Goal: Task Accomplishment & Management: Use online tool/utility

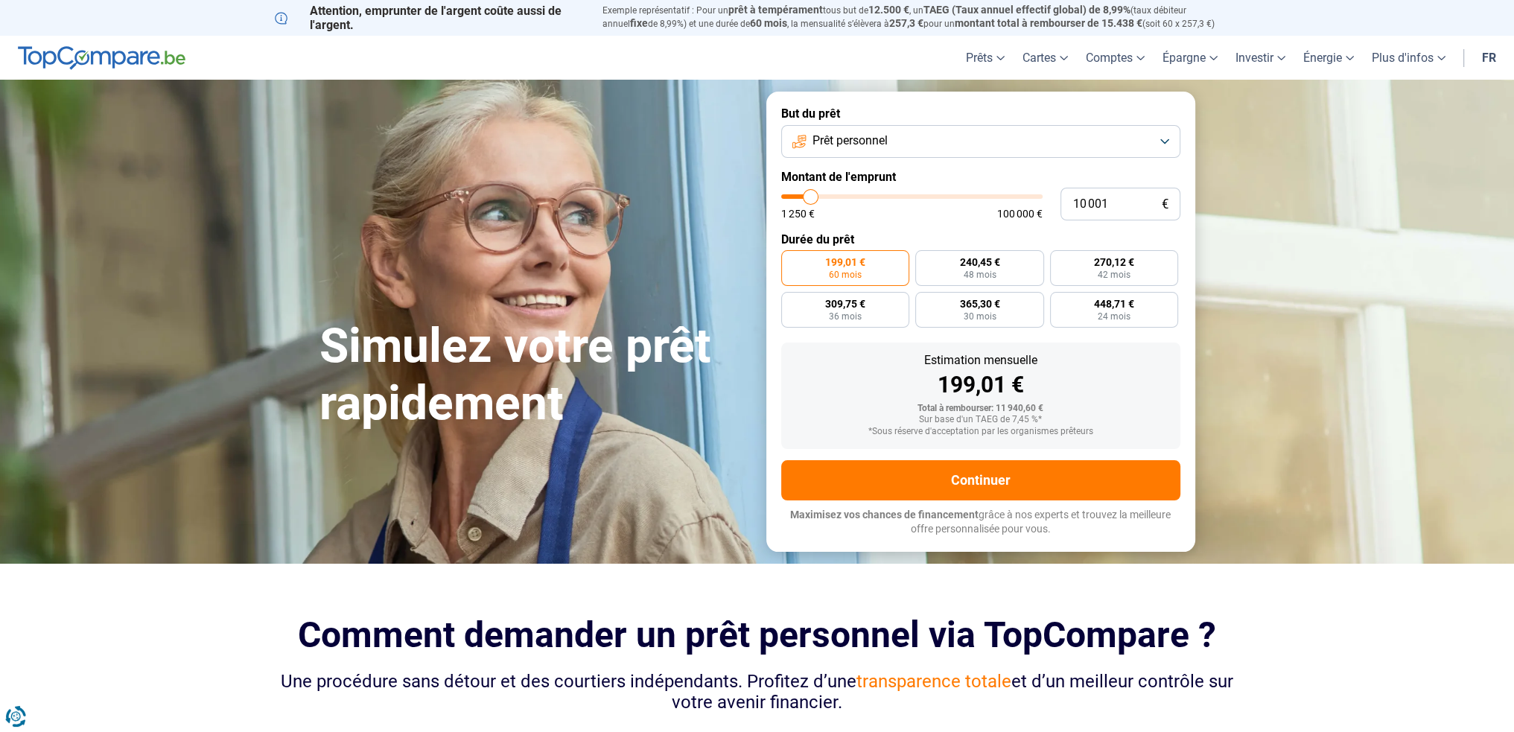
click at [848, 154] on button "Prêt personnel" at bounding box center [980, 141] width 399 height 33
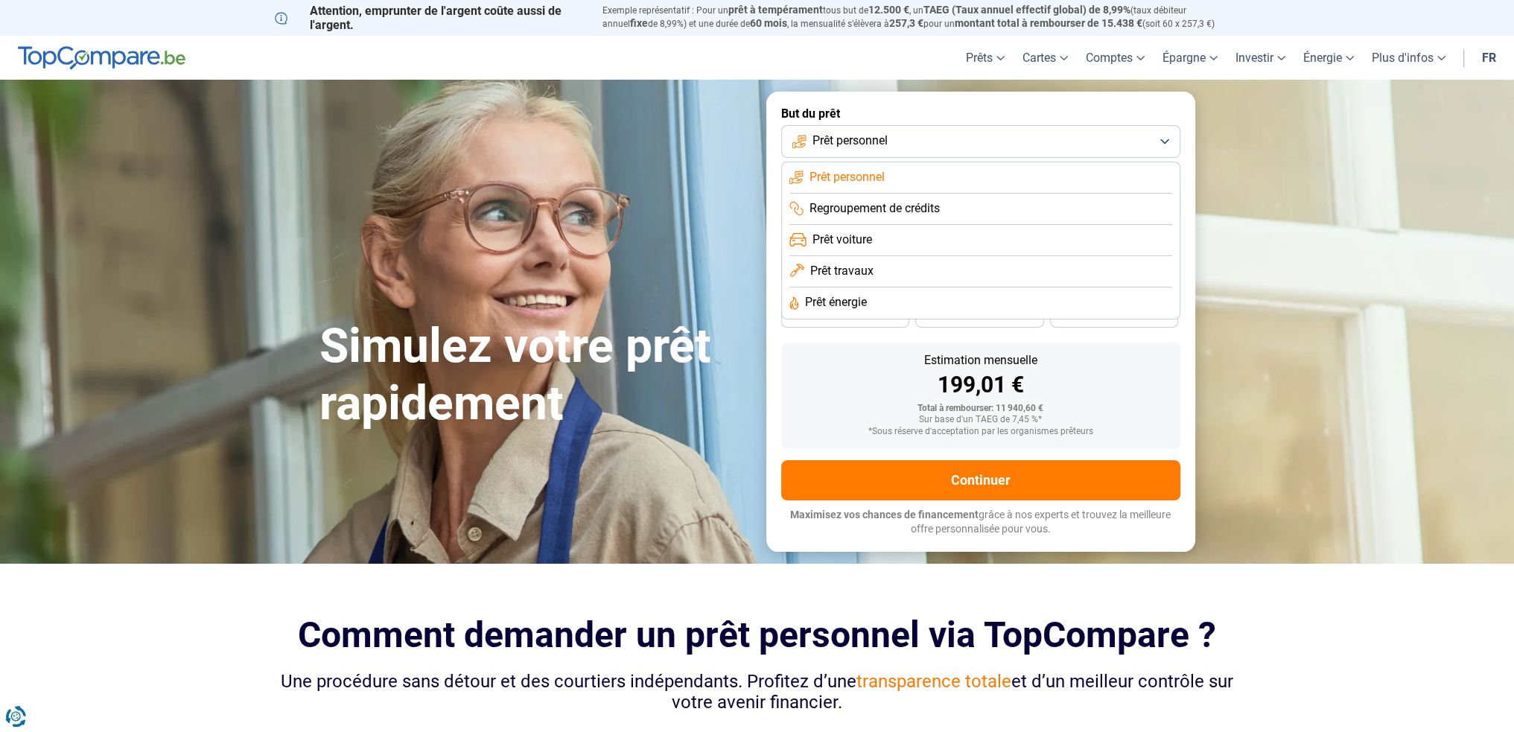
click at [874, 296] on li "Prêt énergie" at bounding box center [980, 302] width 383 height 31
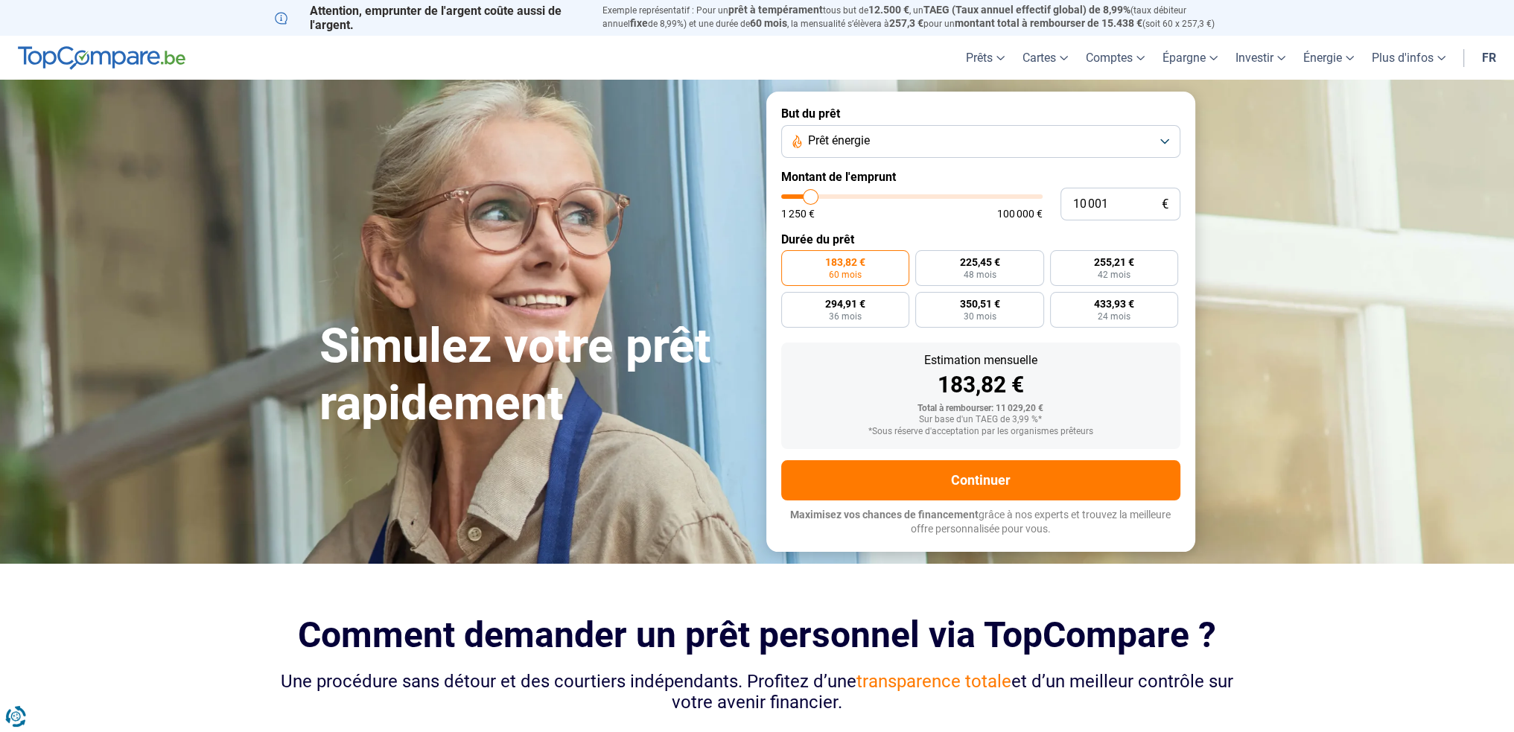
type input "12 500"
type input "12500"
type input "13 500"
type input "13500"
type input "14 250"
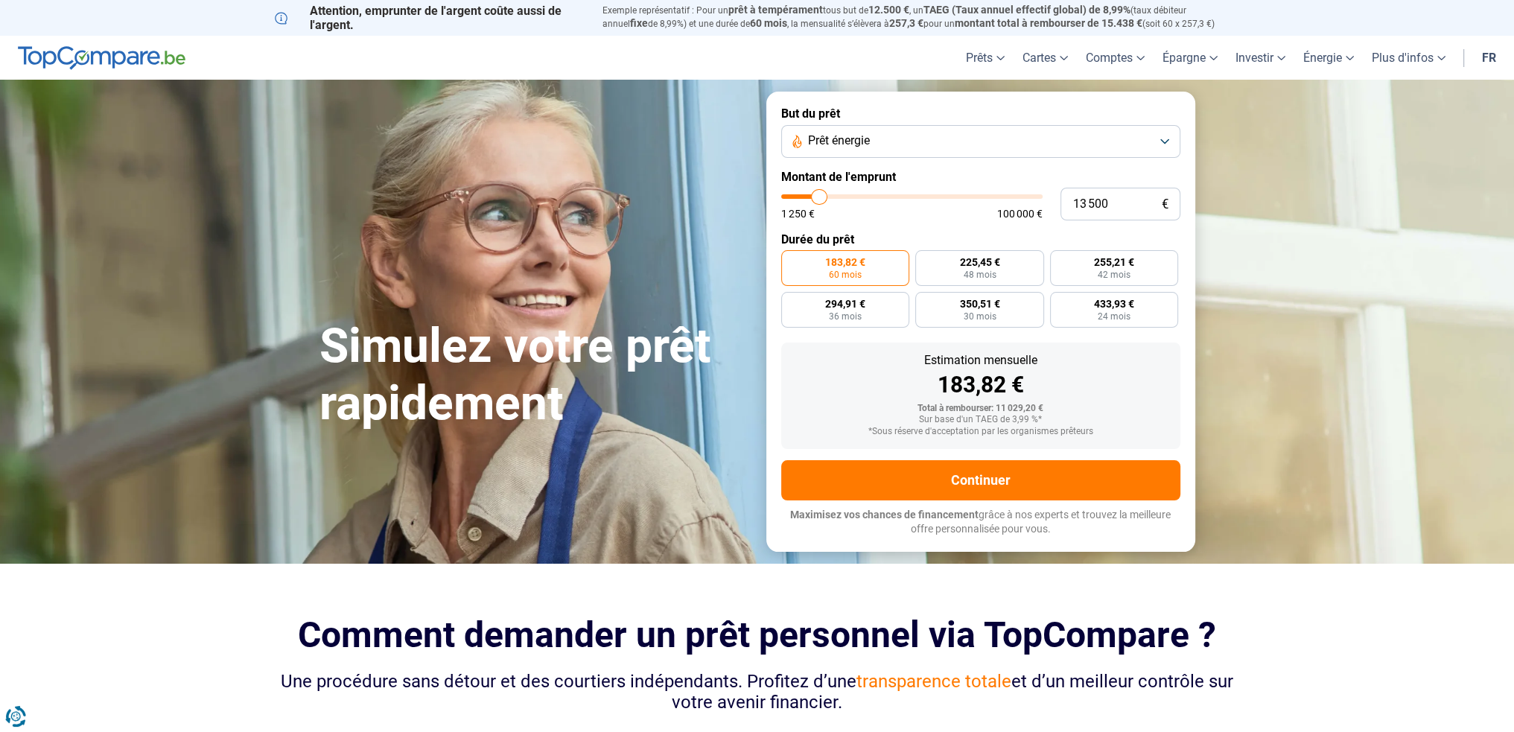
type input "14250"
type input "15 000"
type input "15000"
type input "15 750"
type input "15750"
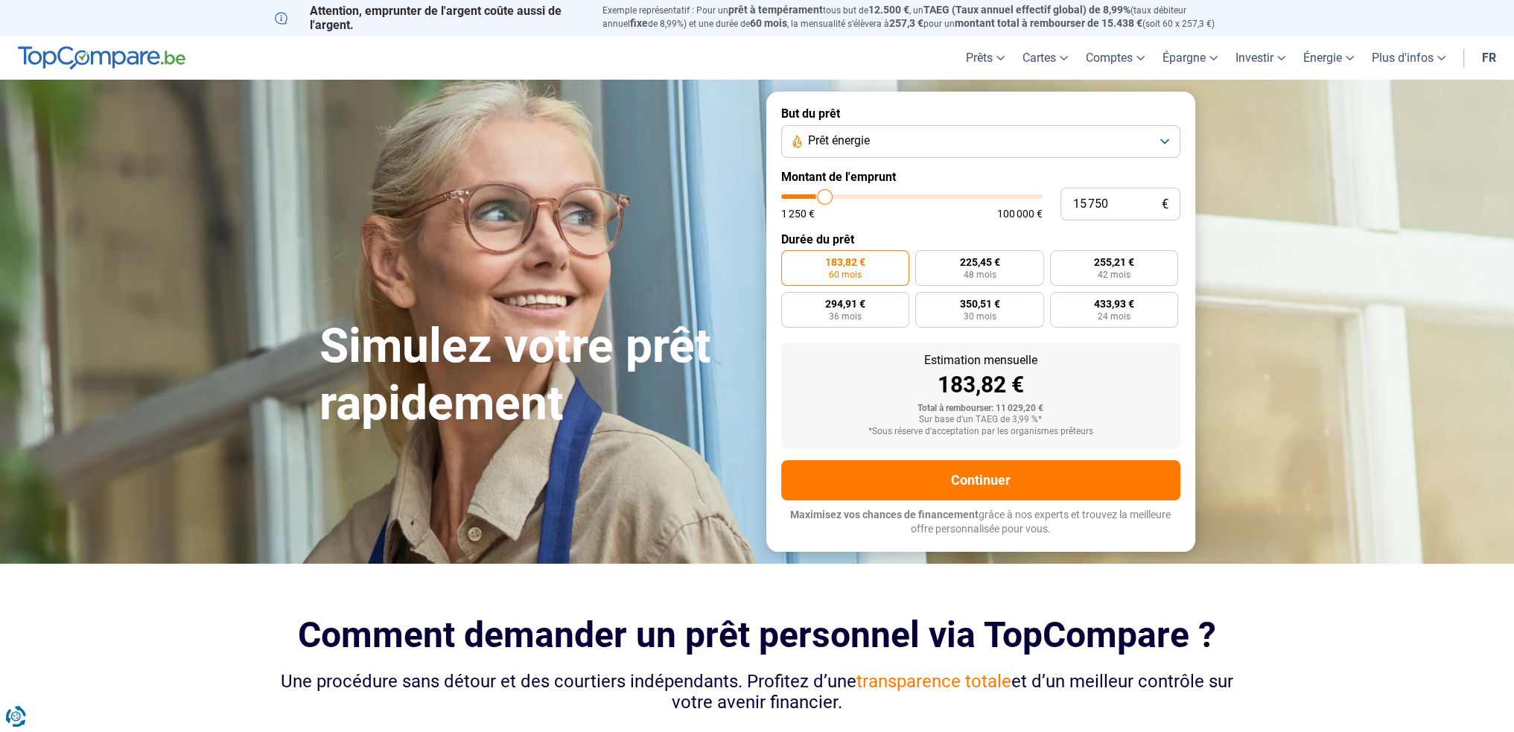
type input "16 750"
type input "16750"
type input "17 750"
type input "17750"
type input "19 000"
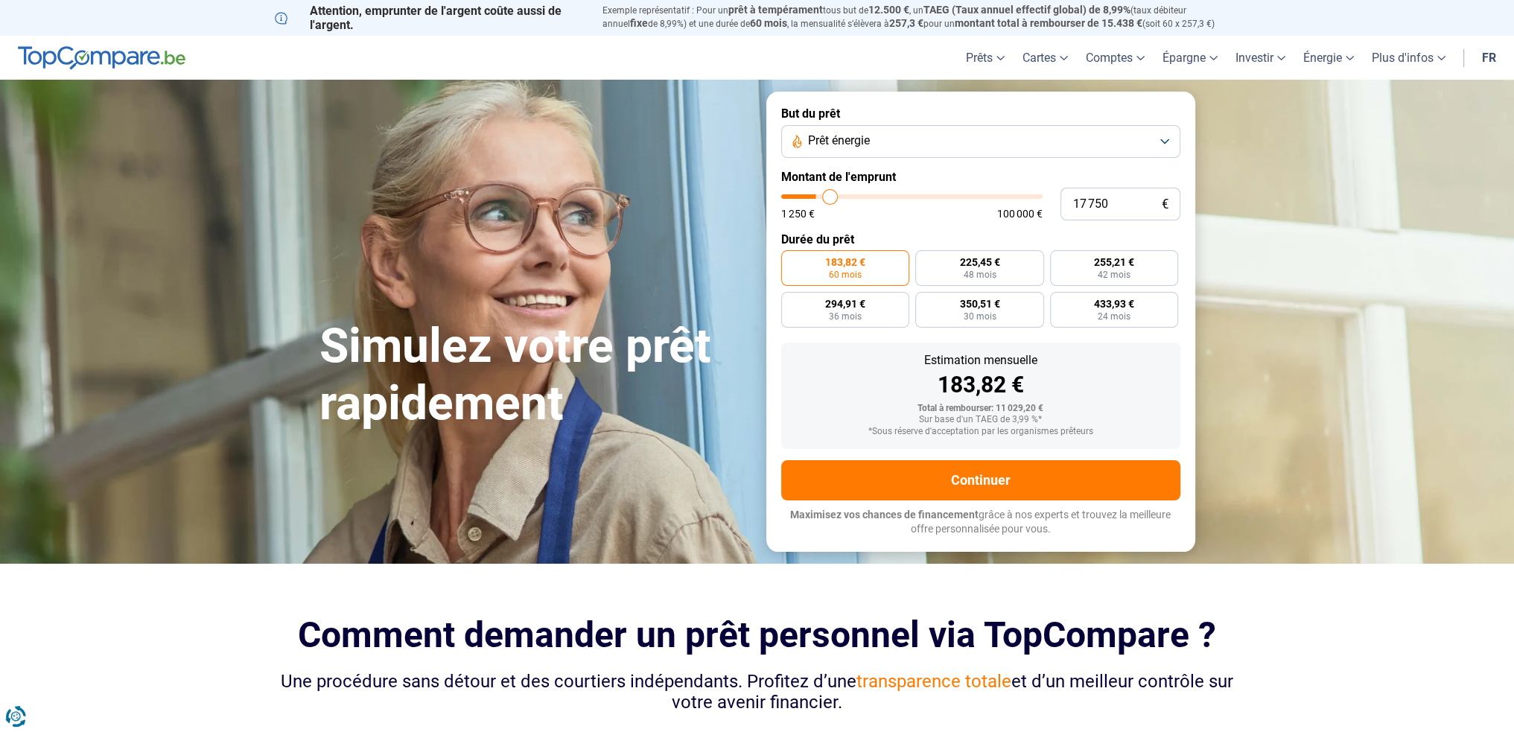
type input "19000"
type input "20 750"
type input "20750"
type input "24 000"
type input "24000"
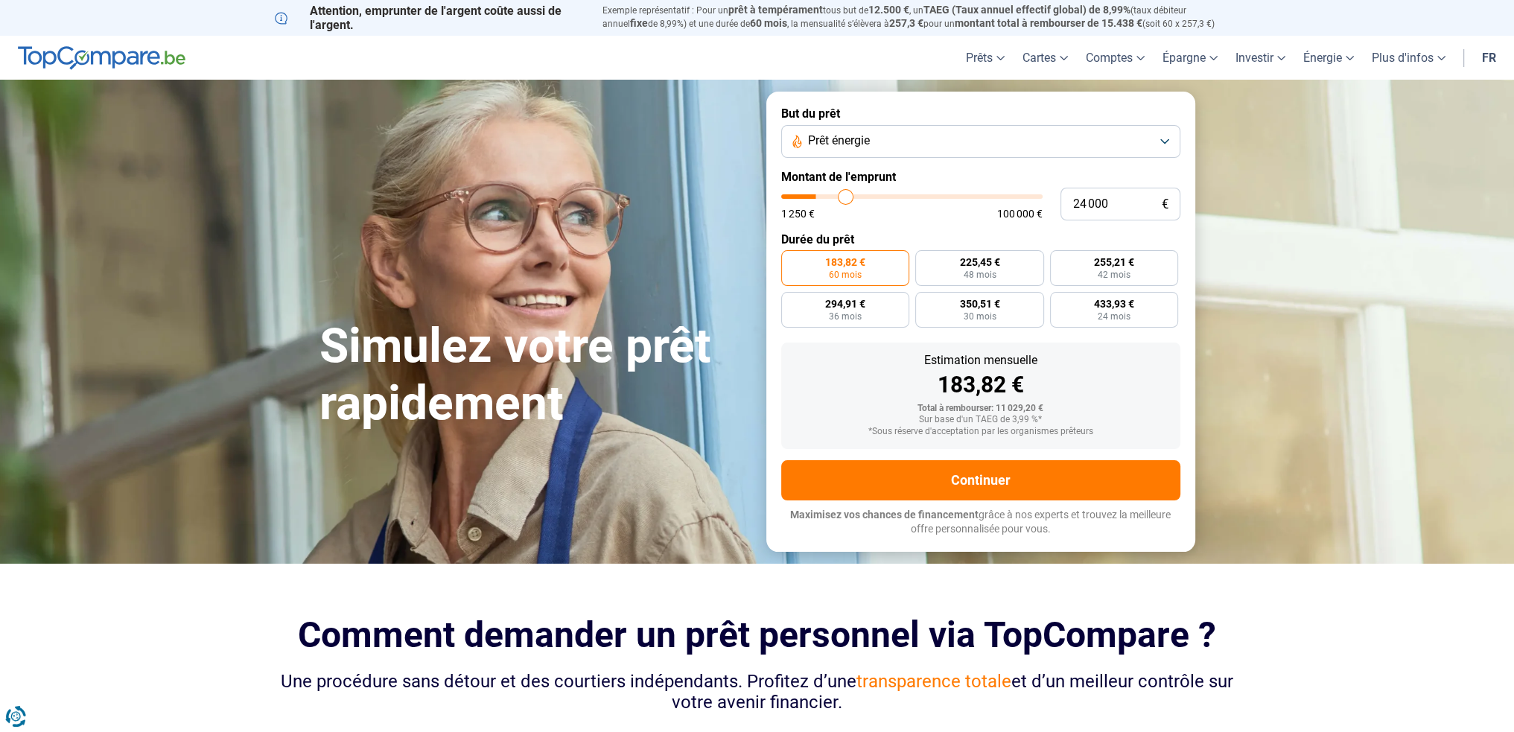
type input "25 750"
type input "25750"
type input "27 750"
type input "27750"
type input "29 250"
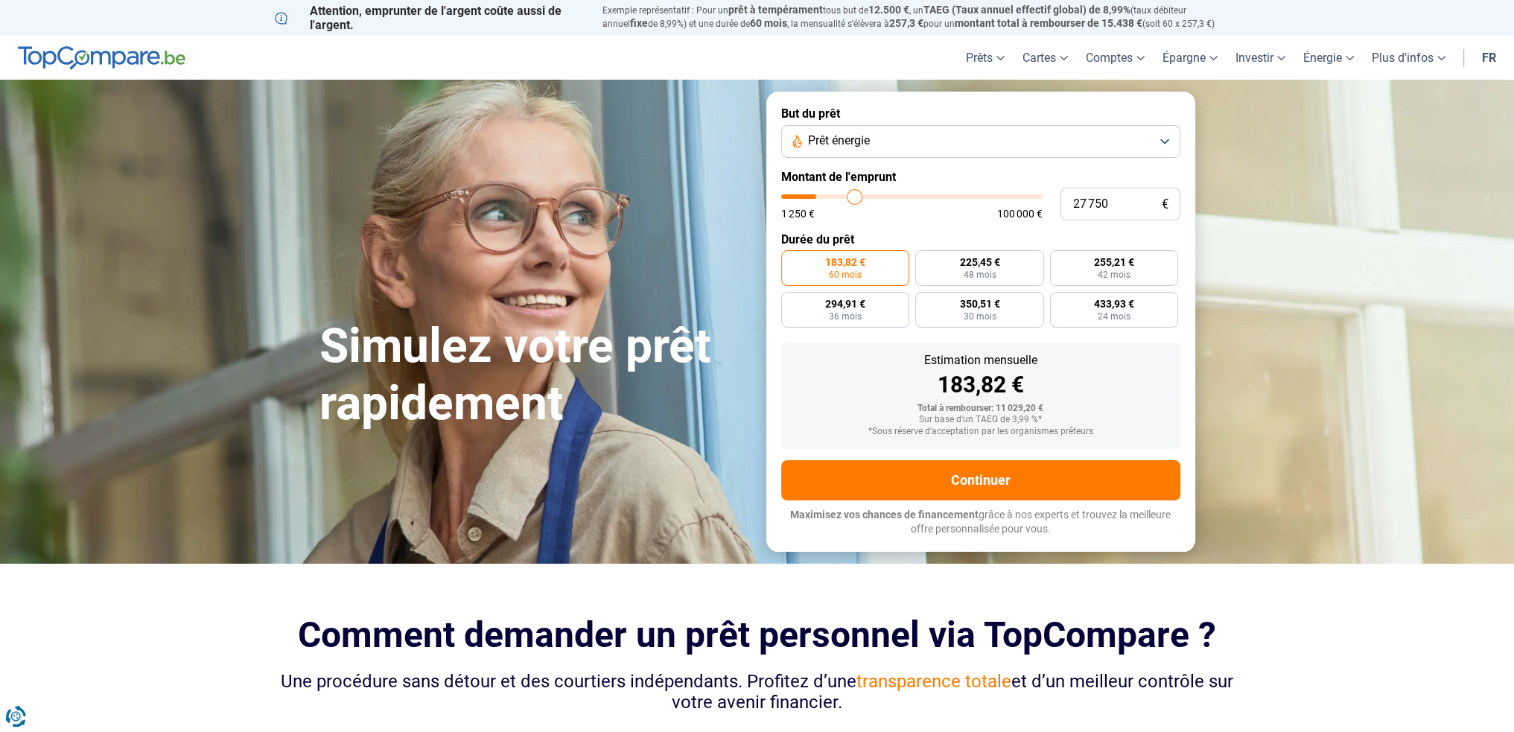
type input "29250"
type input "31 000"
type input "31000"
type input "31 500"
type input "31500"
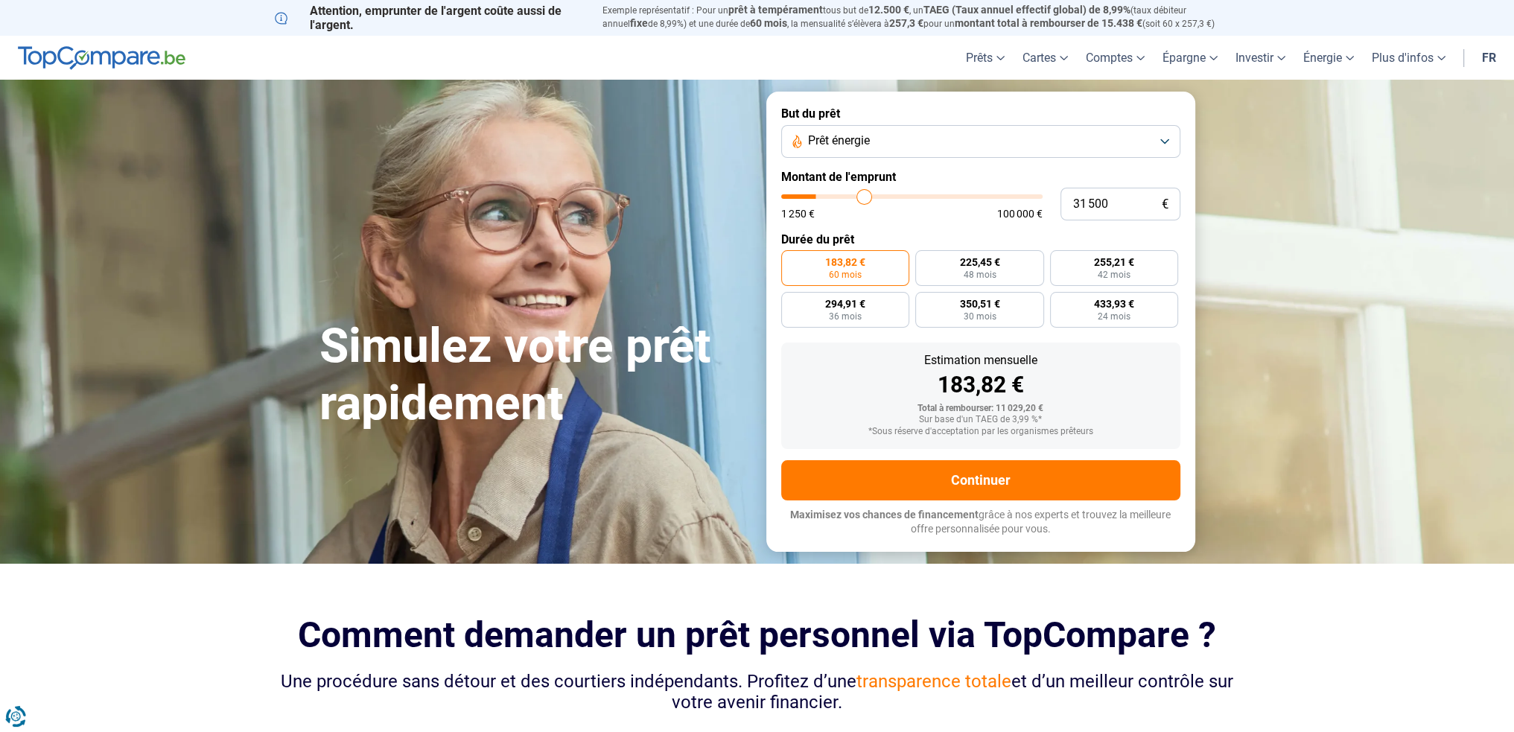
type input "32 250"
type input "32250"
type input "32 750"
type input "32750"
type input "33 000"
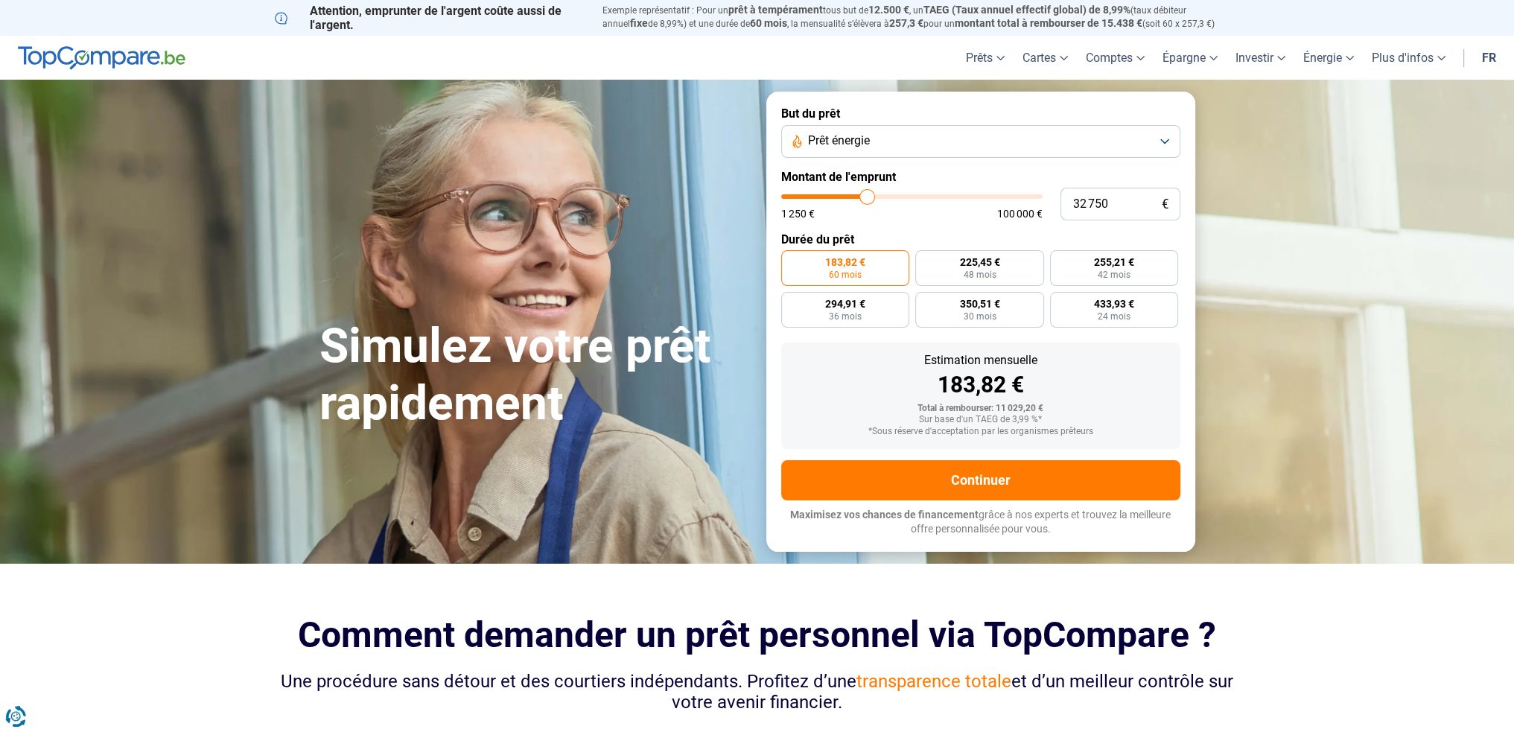
type input "33000"
type input "33 500"
type input "33500"
type input "33 750"
type input "33750"
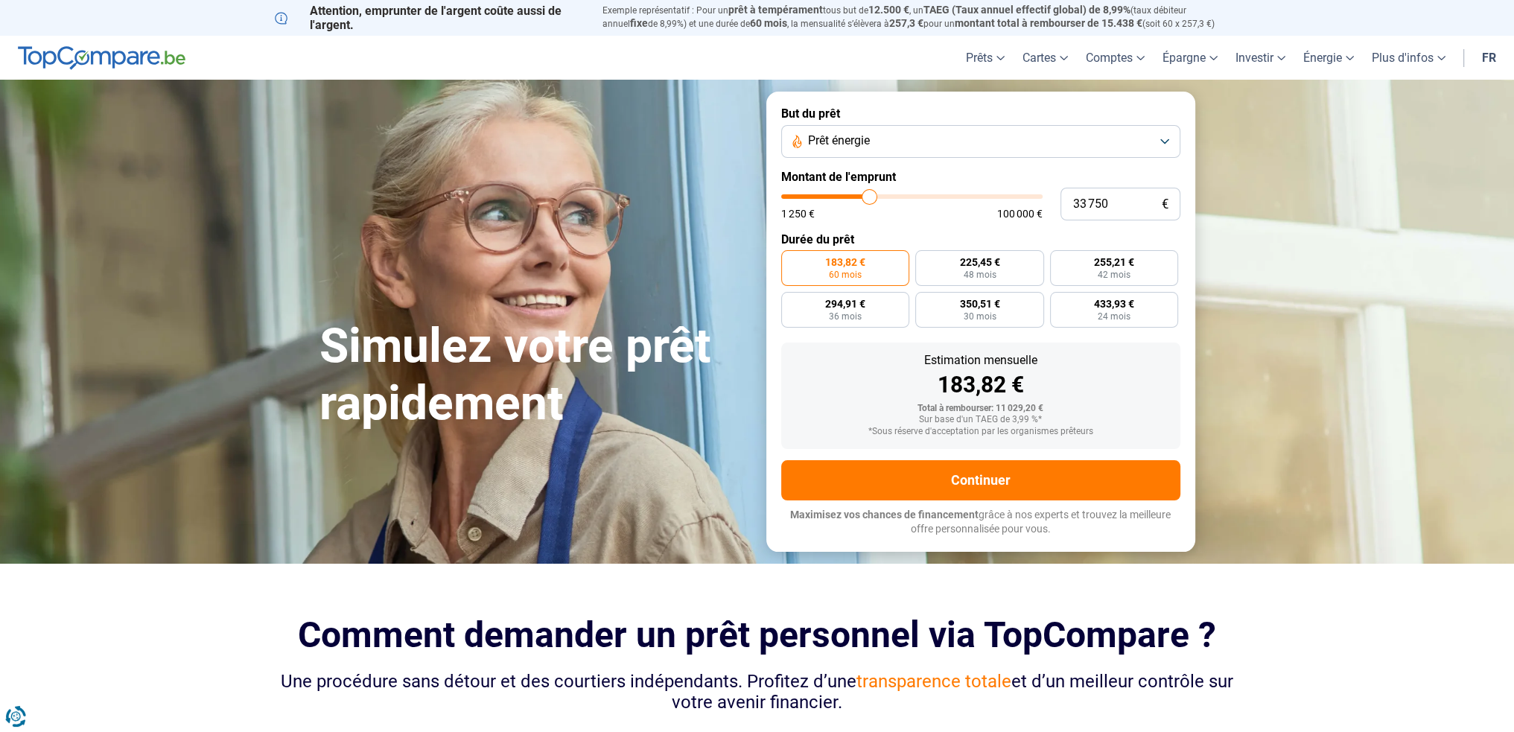
type input "34 250"
type input "34250"
type input "34 750"
type input "34750"
type input "35 500"
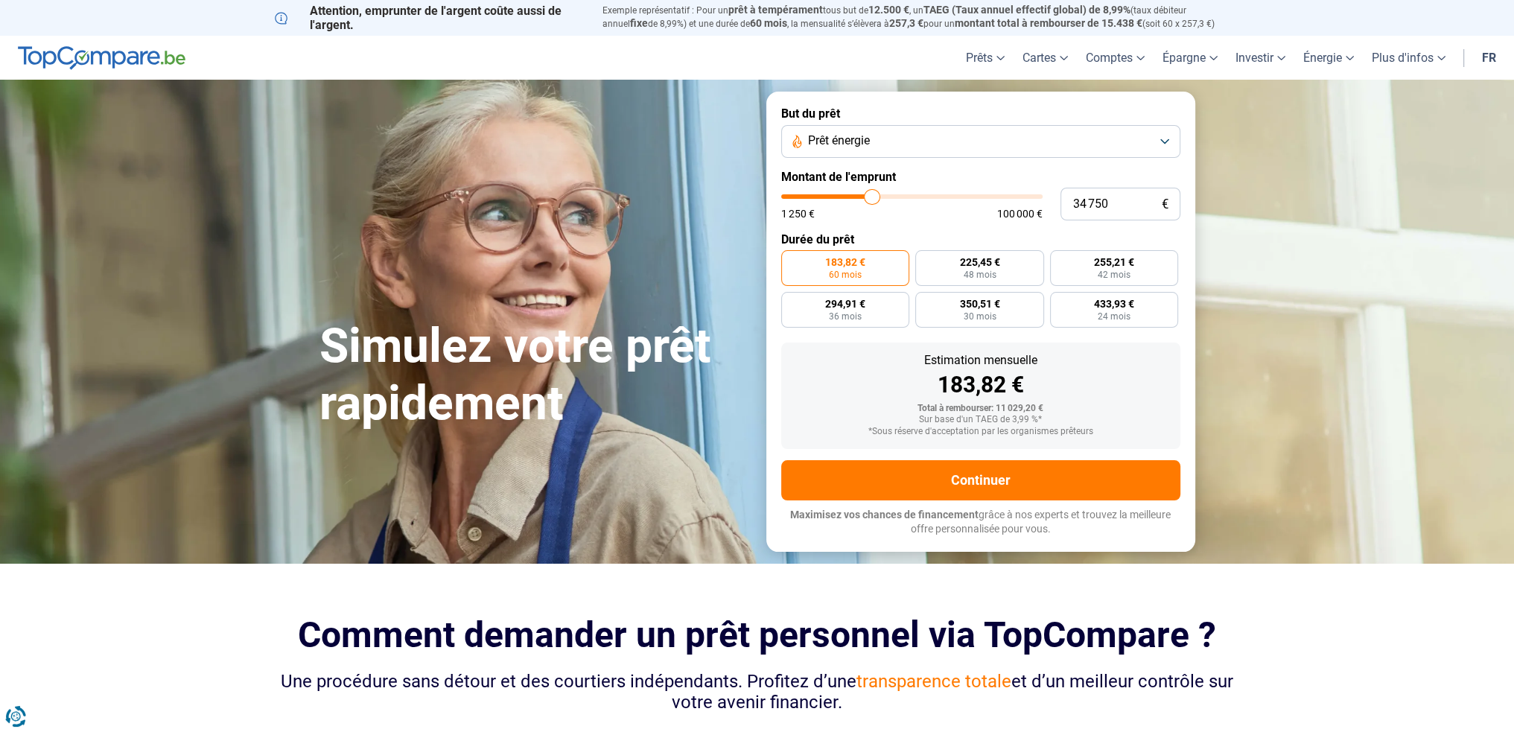
type input "35500"
type input "35 750"
type input "35750"
type input "36 000"
type input "36000"
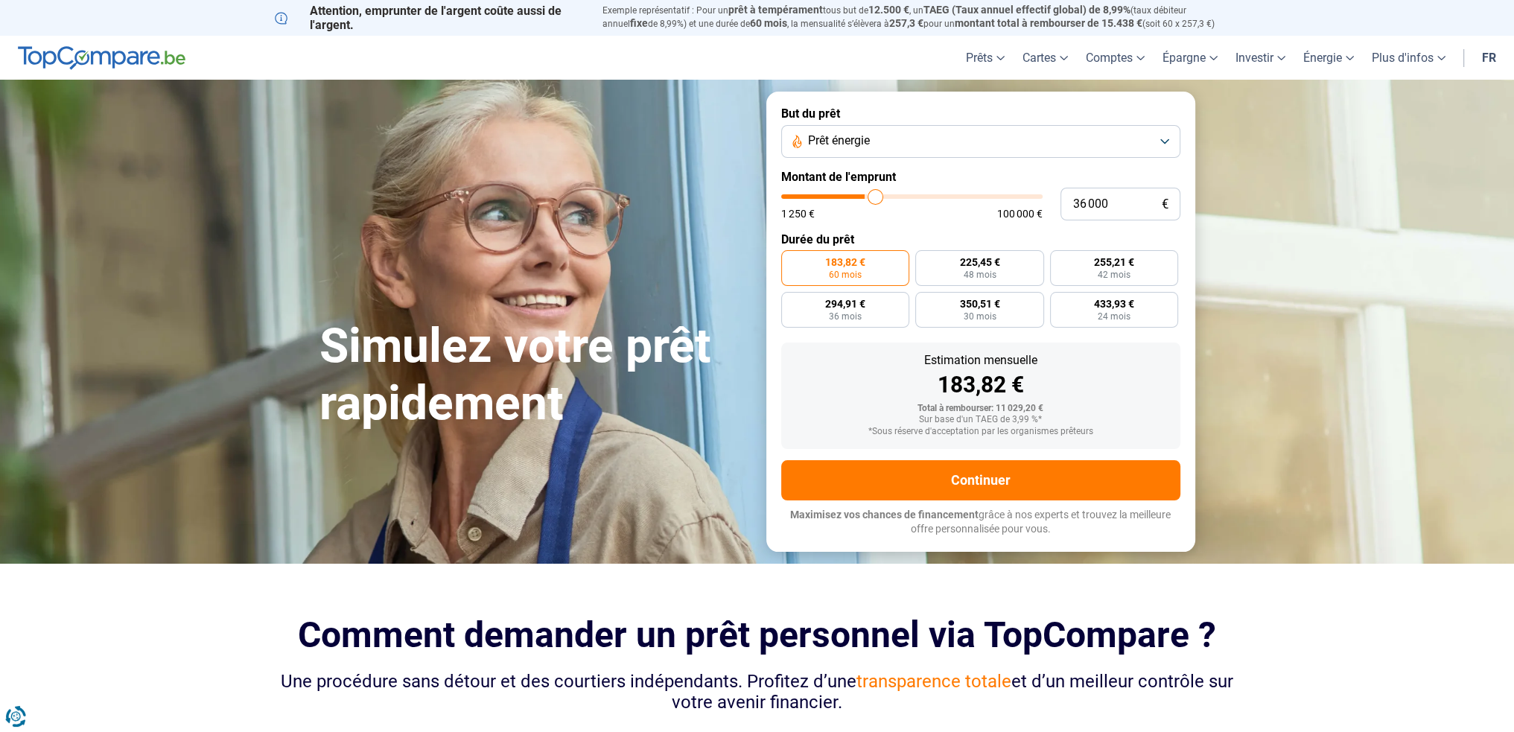
type input "36 500"
type input "36500"
type input "36 750"
type input "36750"
type input "37 250"
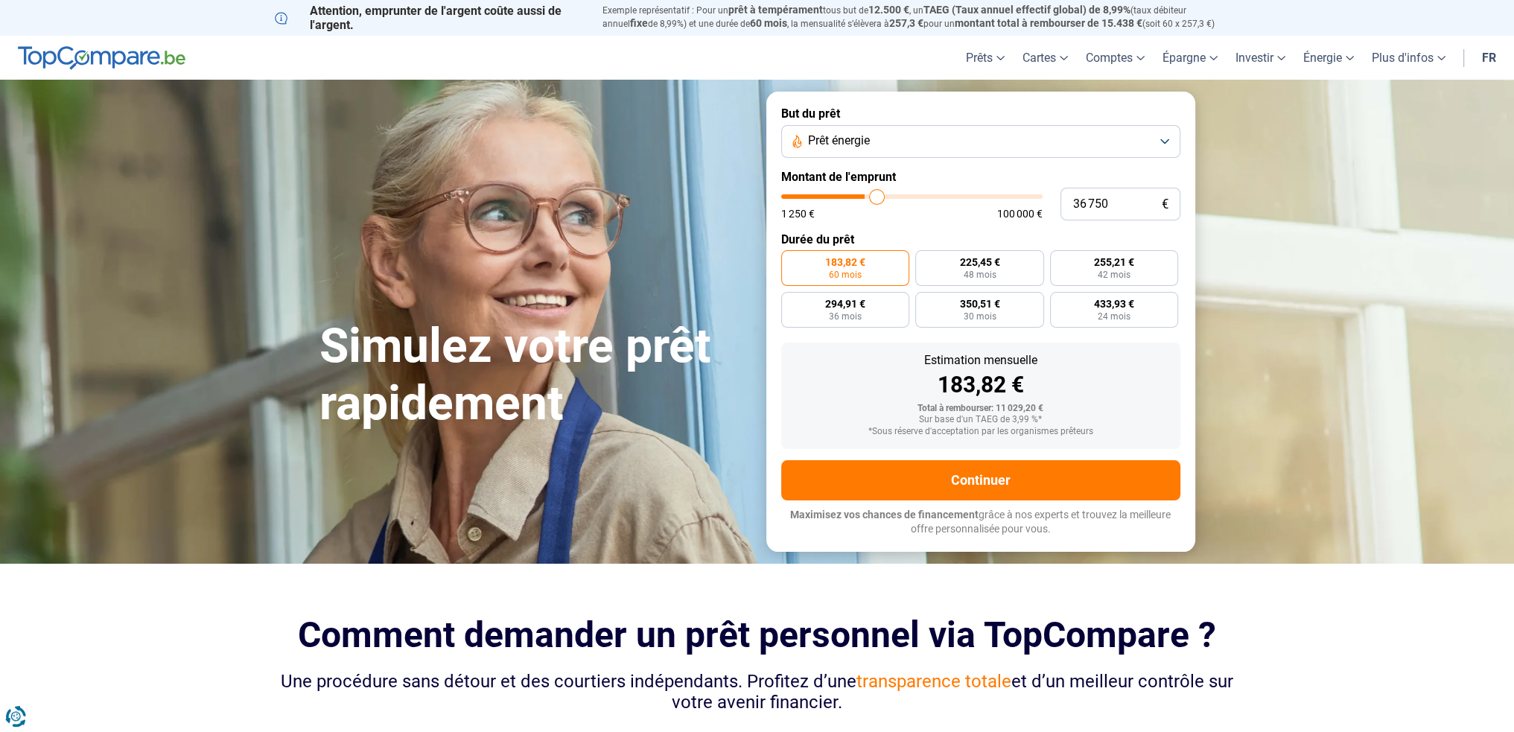
type input "37250"
type input "37 500"
type input "37500"
type input "38 000"
type input "38000"
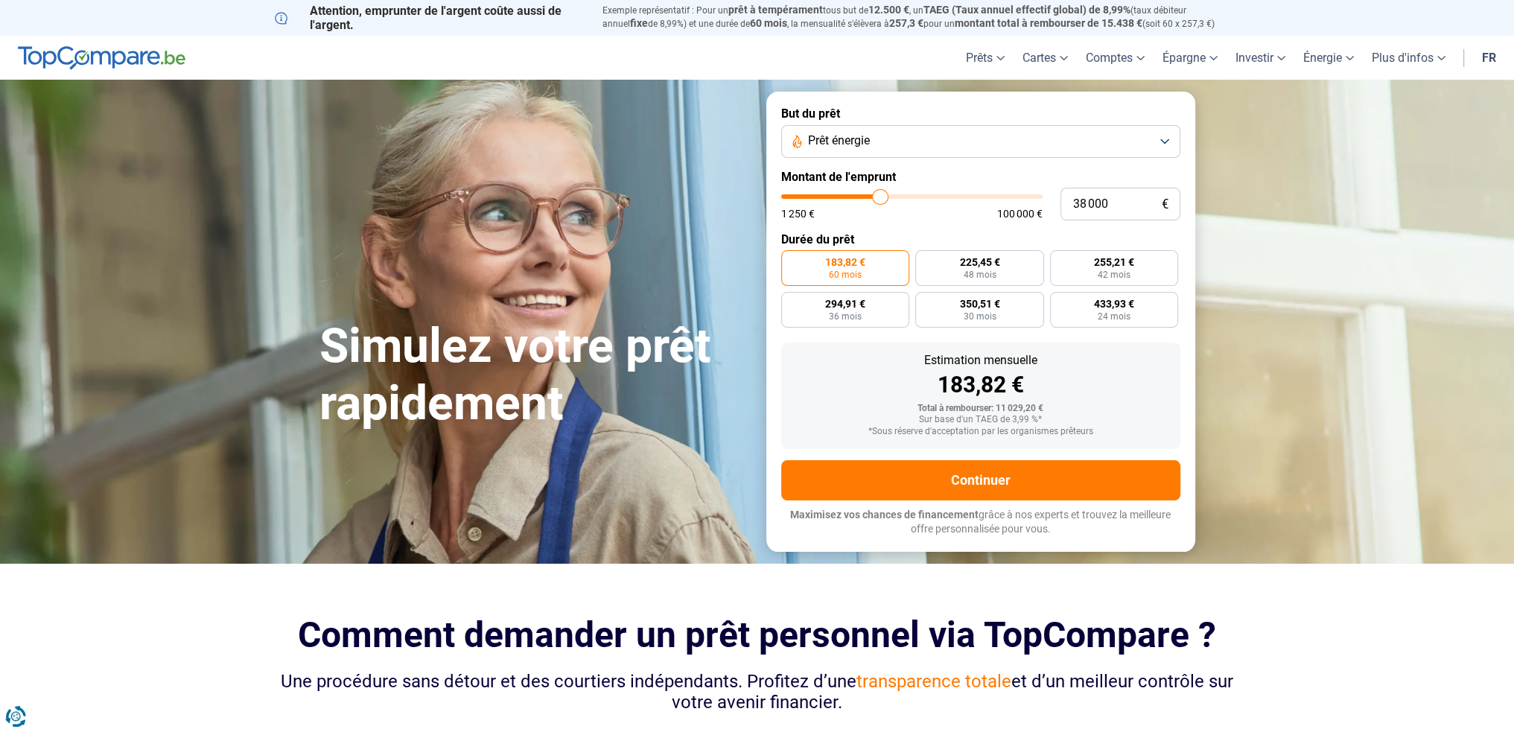
type input "38 250"
type input "38250"
type input "38 750"
type input "38750"
type input "39 000"
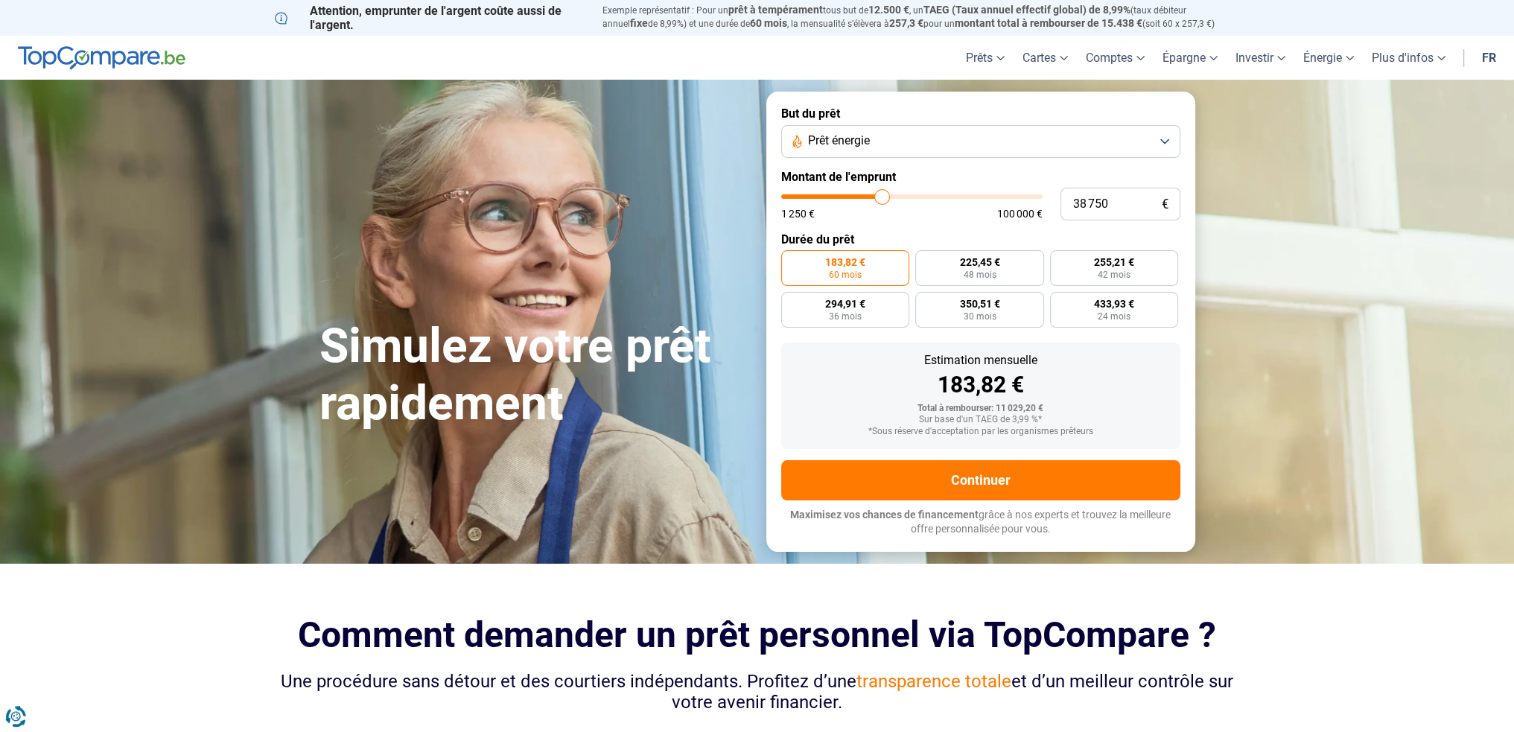
type input "39000"
type input "39 250"
type input "39250"
type input "39 500"
drag, startPoint x: 817, startPoint y: 199, endPoint x: 884, endPoint y: 200, distance: 67.0
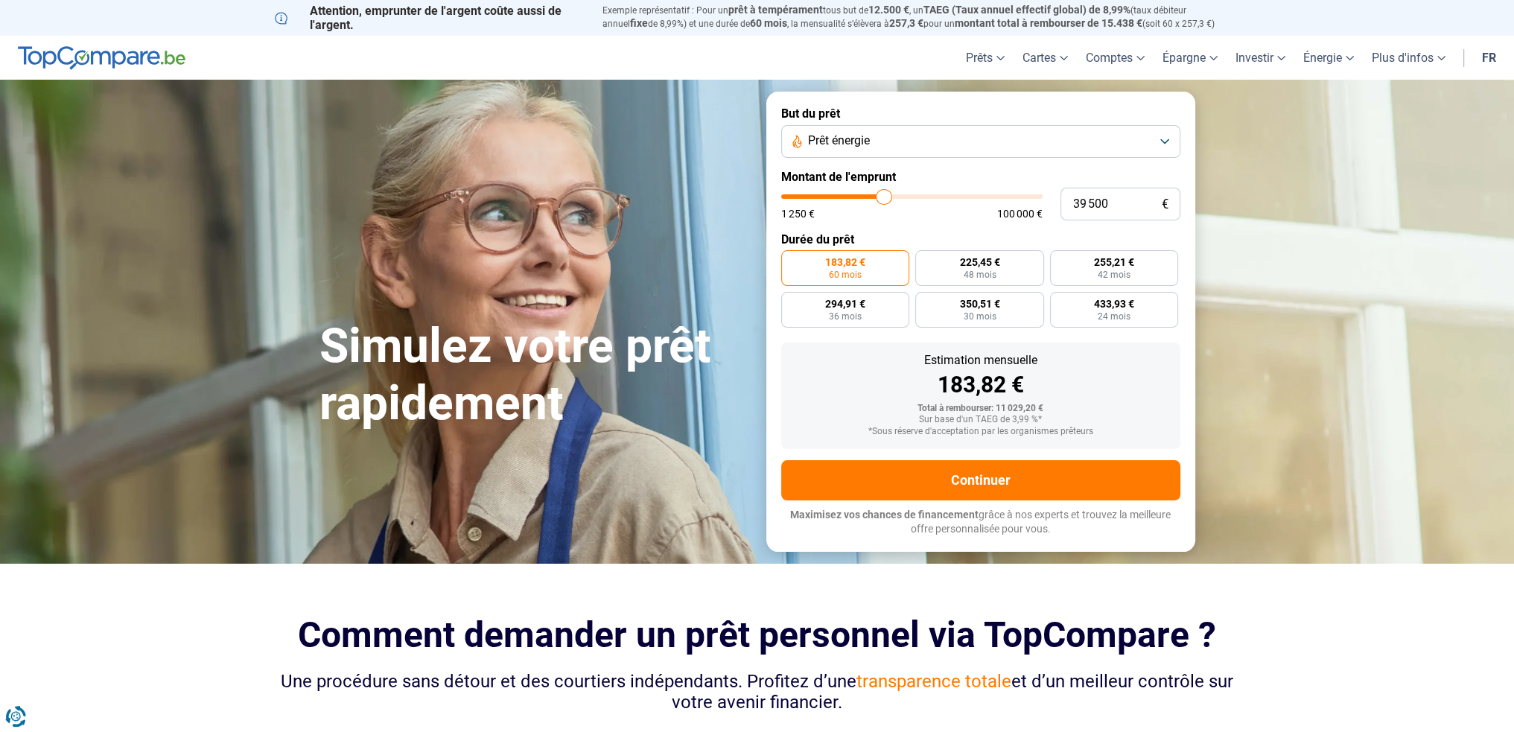
type input "39500"
click at [884, 199] on input "range" at bounding box center [911, 196] width 261 height 4
radio input "false"
click at [881, 228] on form "But du prêt Prêt énergie Montant de l'emprunt 39 500 € 1 250 € 100 000 € Durée …" at bounding box center [980, 322] width 429 height 460
type input "38 750"
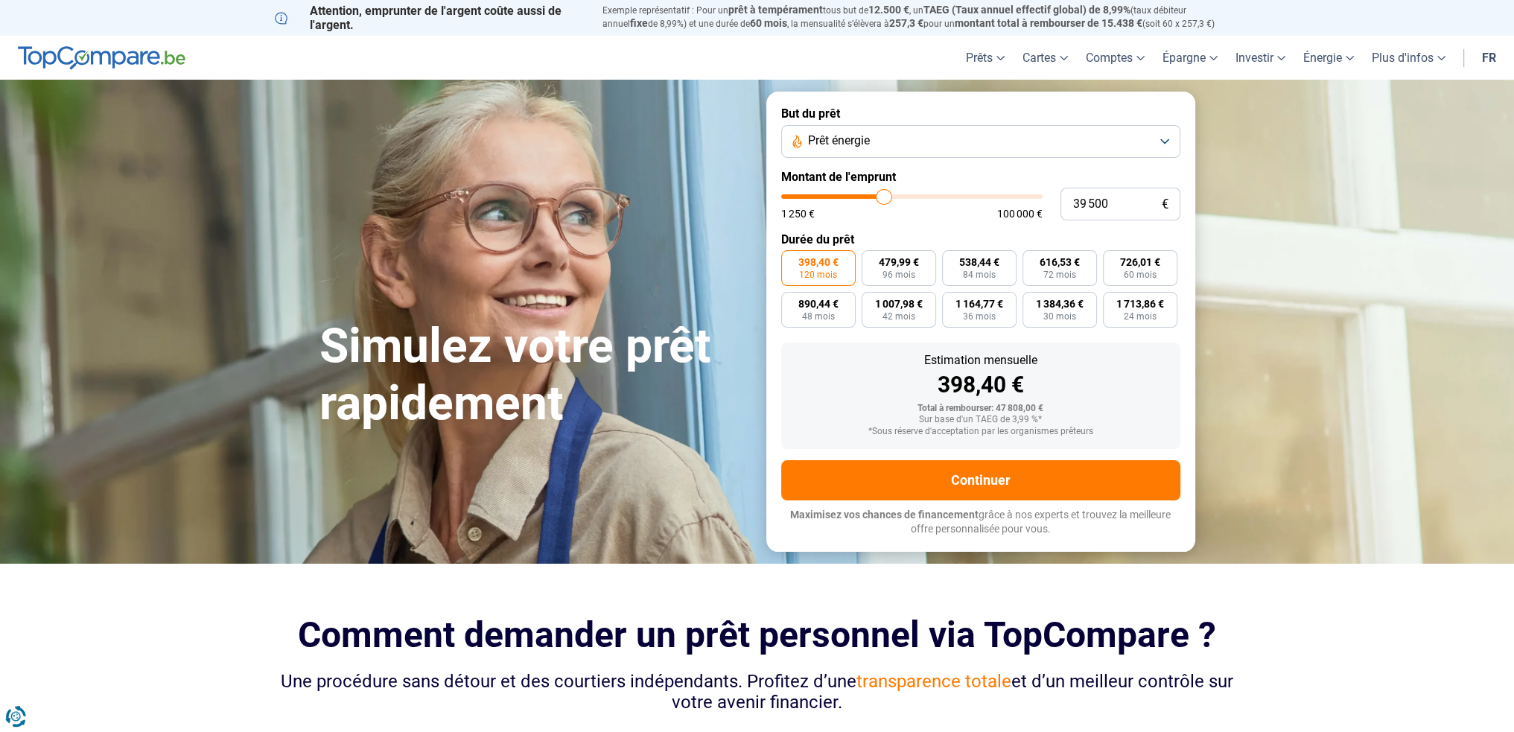
type input "38750"
type input "38 250"
type input "38250"
type input "36 000"
type input "36000"
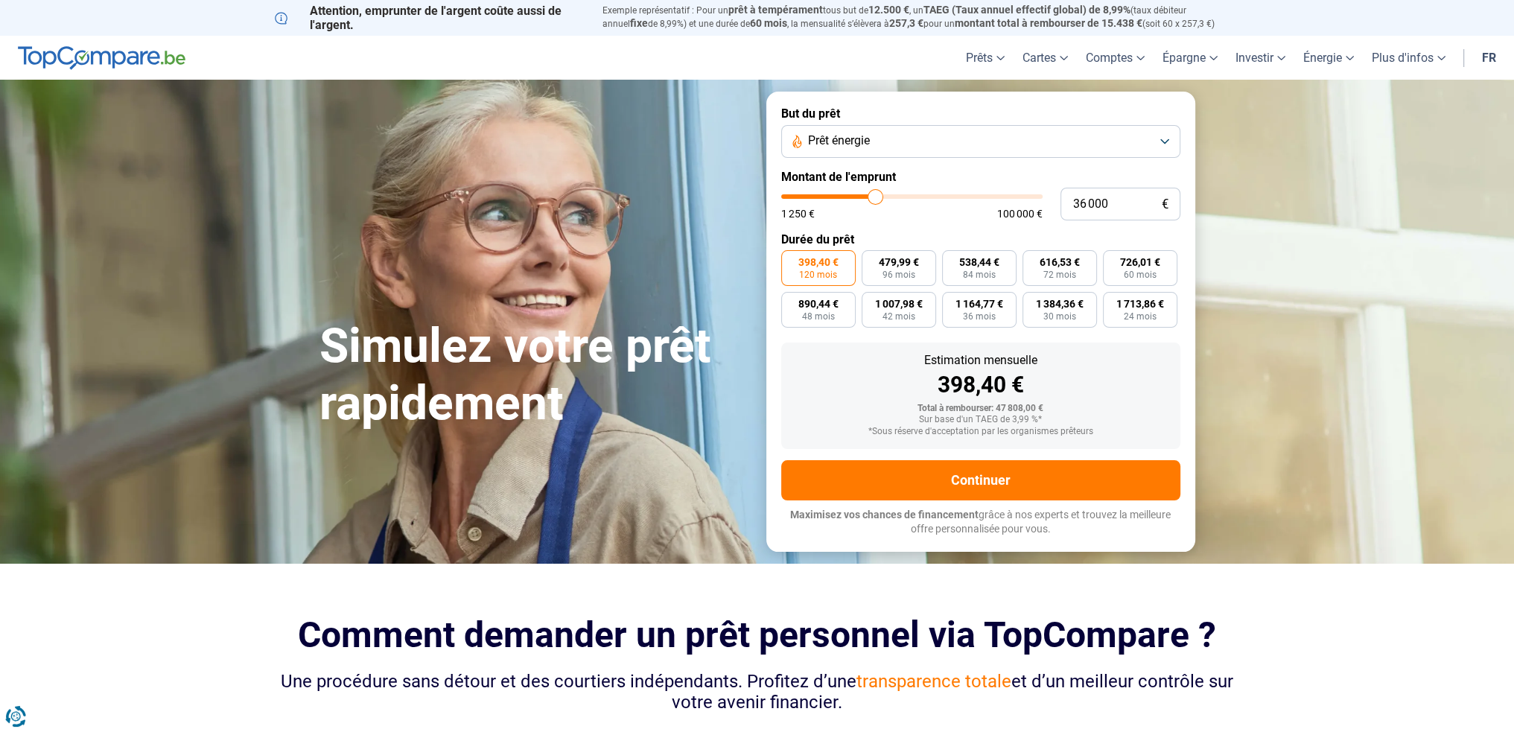
type input "34 250"
type input "34250"
type input "32 750"
type input "32750"
type input "31 500"
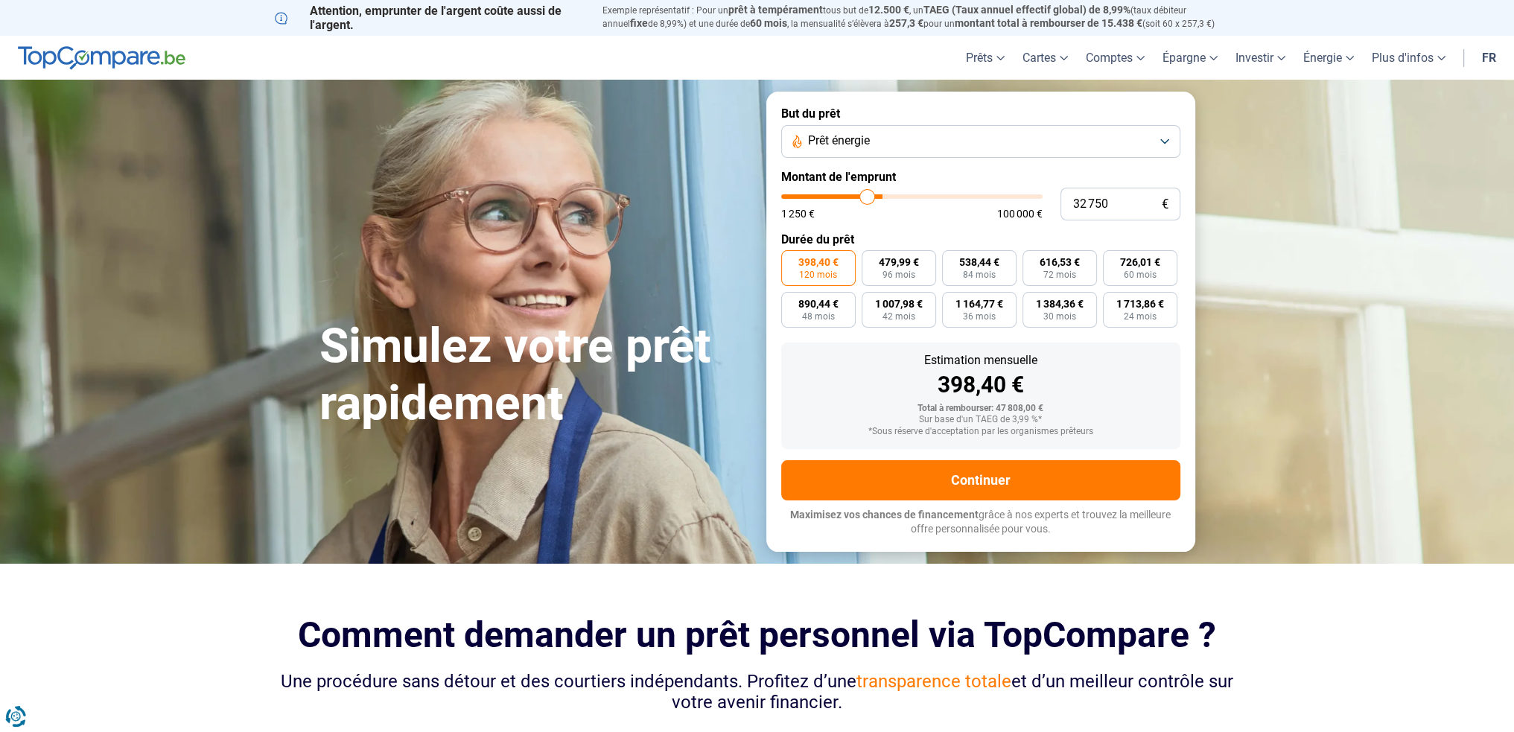
type input "31500"
type input "31 250"
type input "31250"
type input "30 750"
type input "30750"
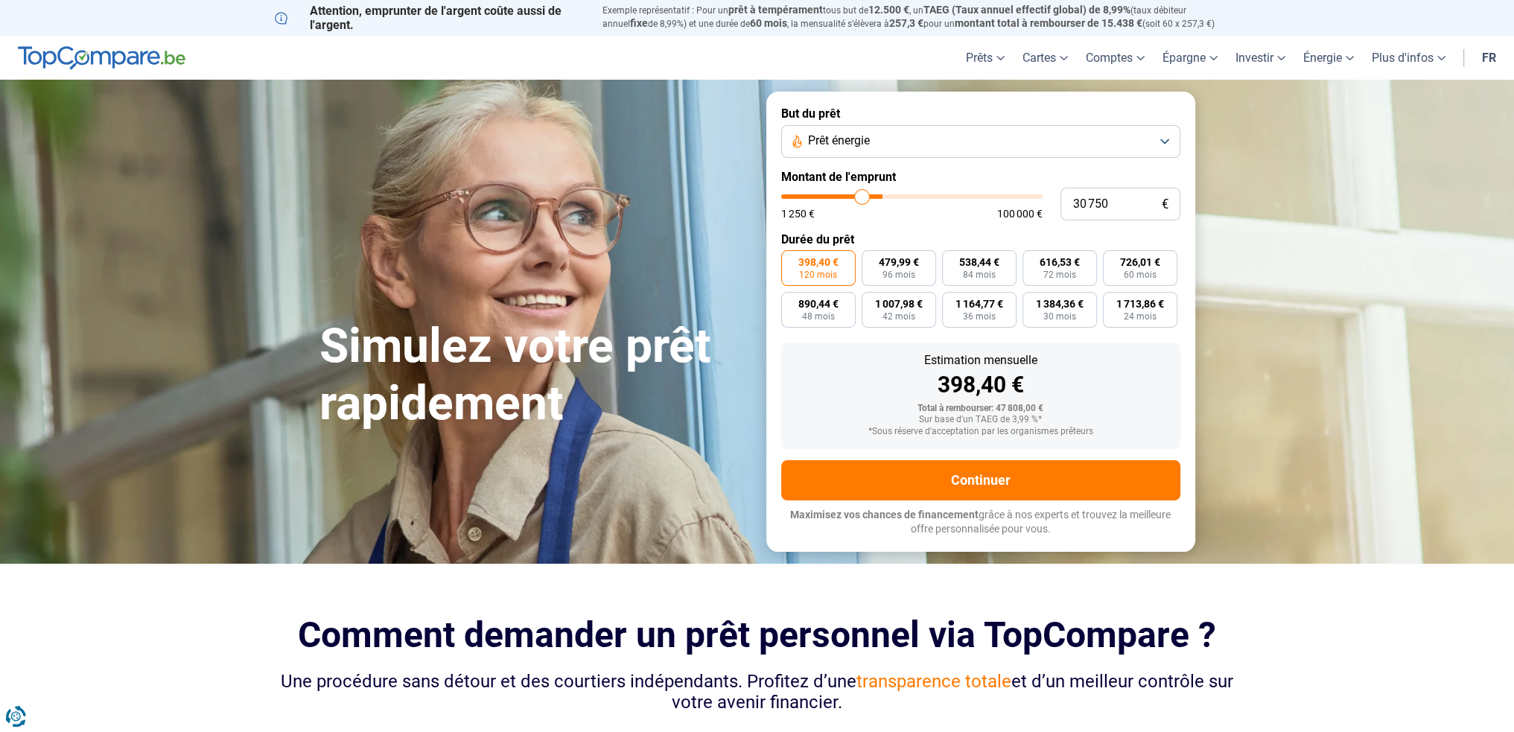
type input "30 500"
type input "30500"
type input "30 250"
type input "30250"
type input "29 750"
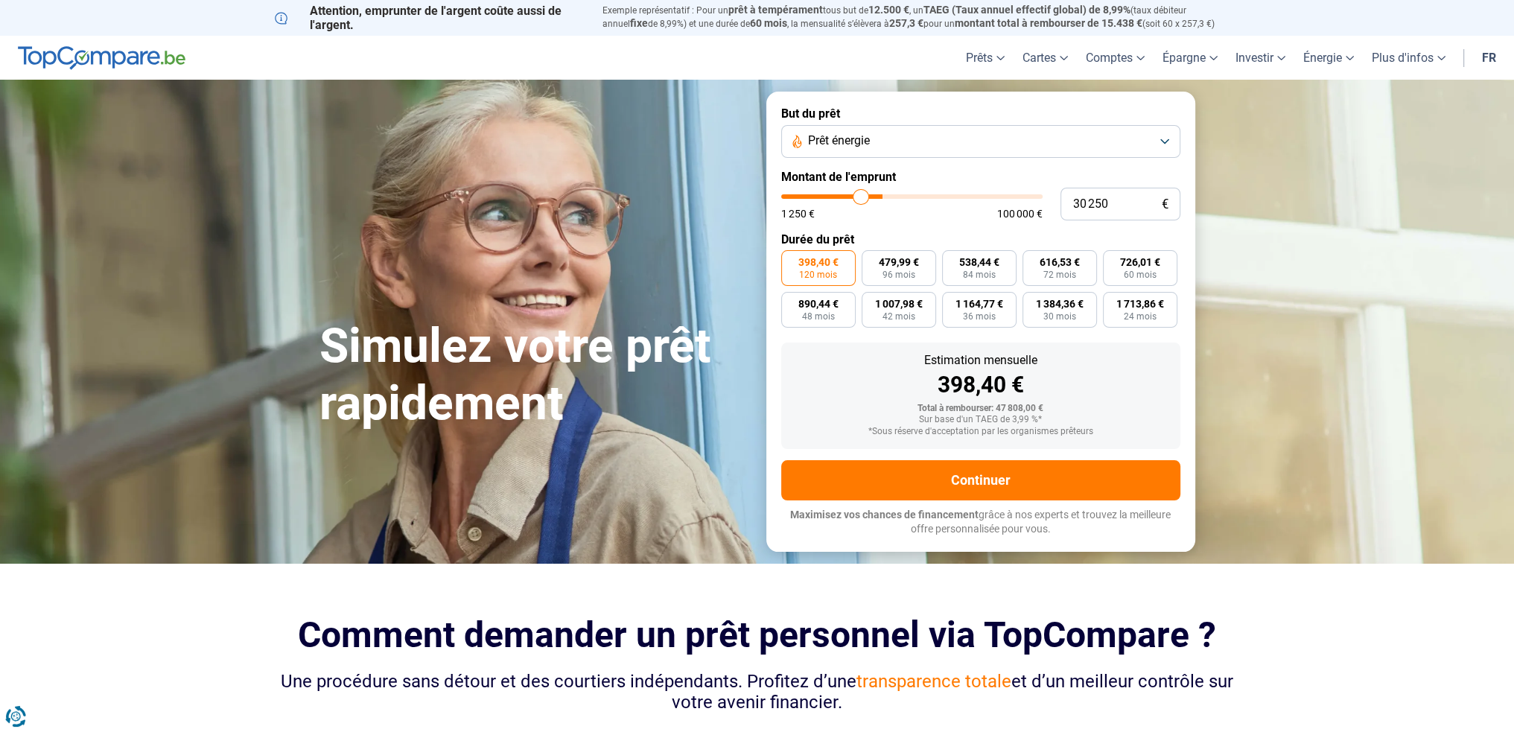
type input "29750"
type input "29 500"
type input "29500"
type input "29 250"
type input "29250"
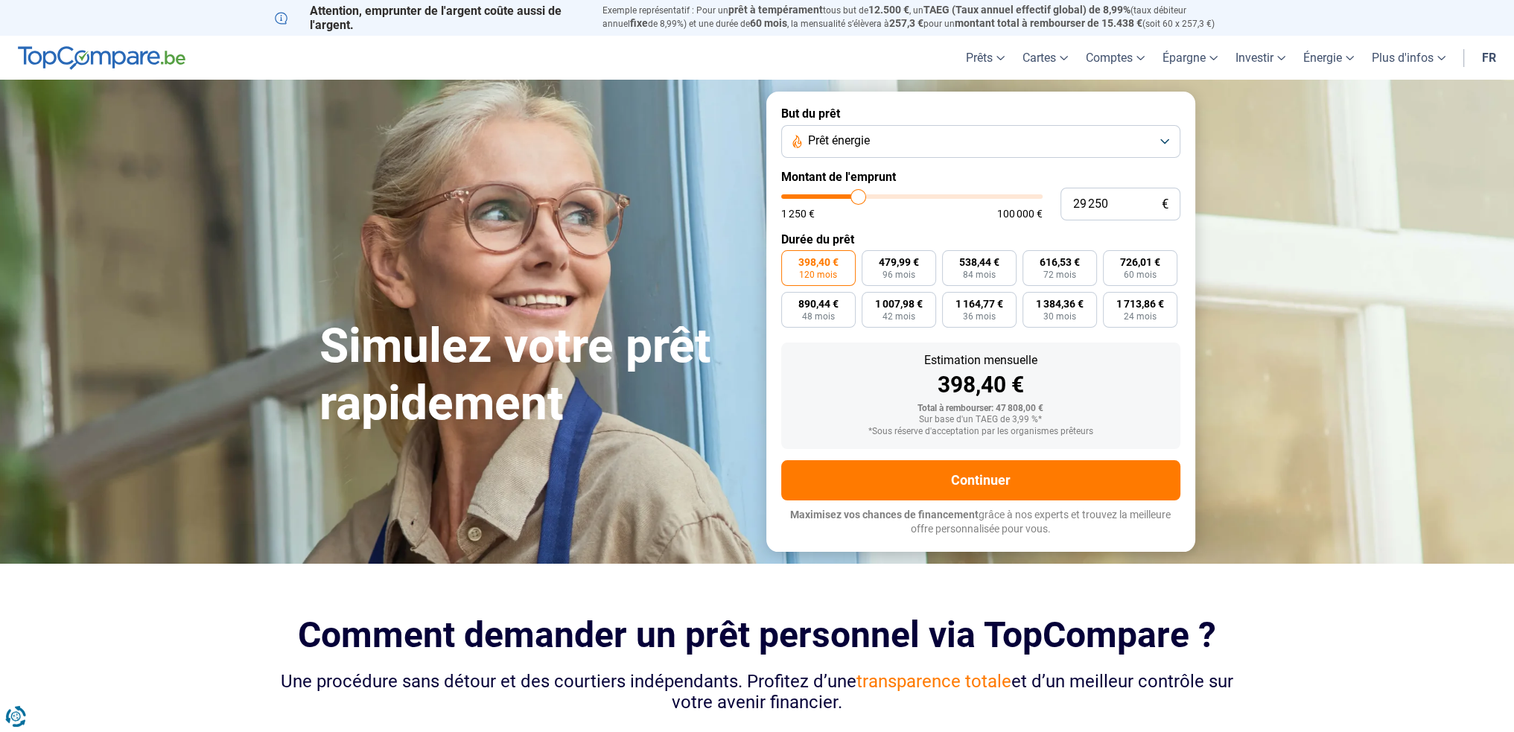
type input "29 000"
type input "29000"
type input "28 750"
type input "28750"
type input "28 500"
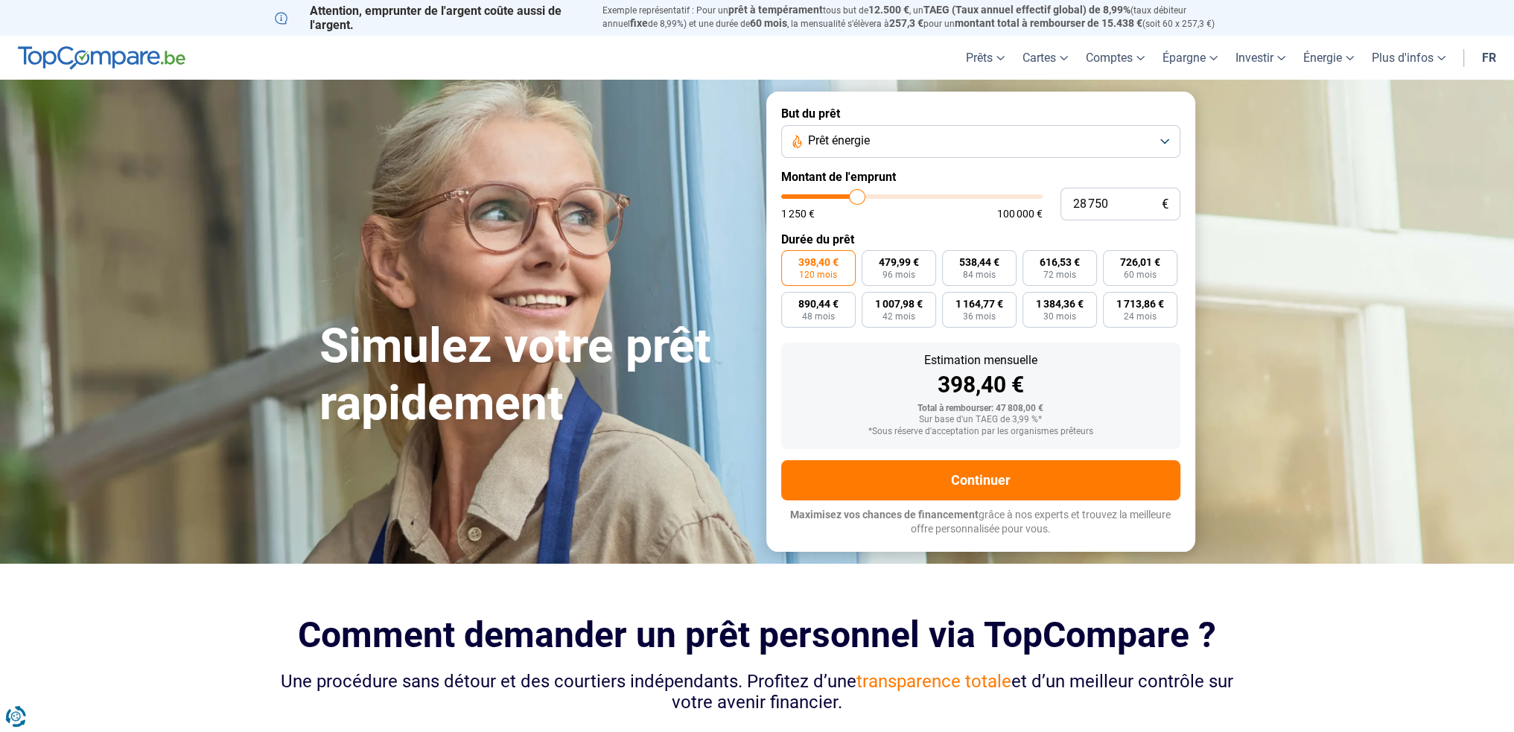
type input "28500"
type input "27 750"
type input "27750"
type input "27 500"
type input "27500"
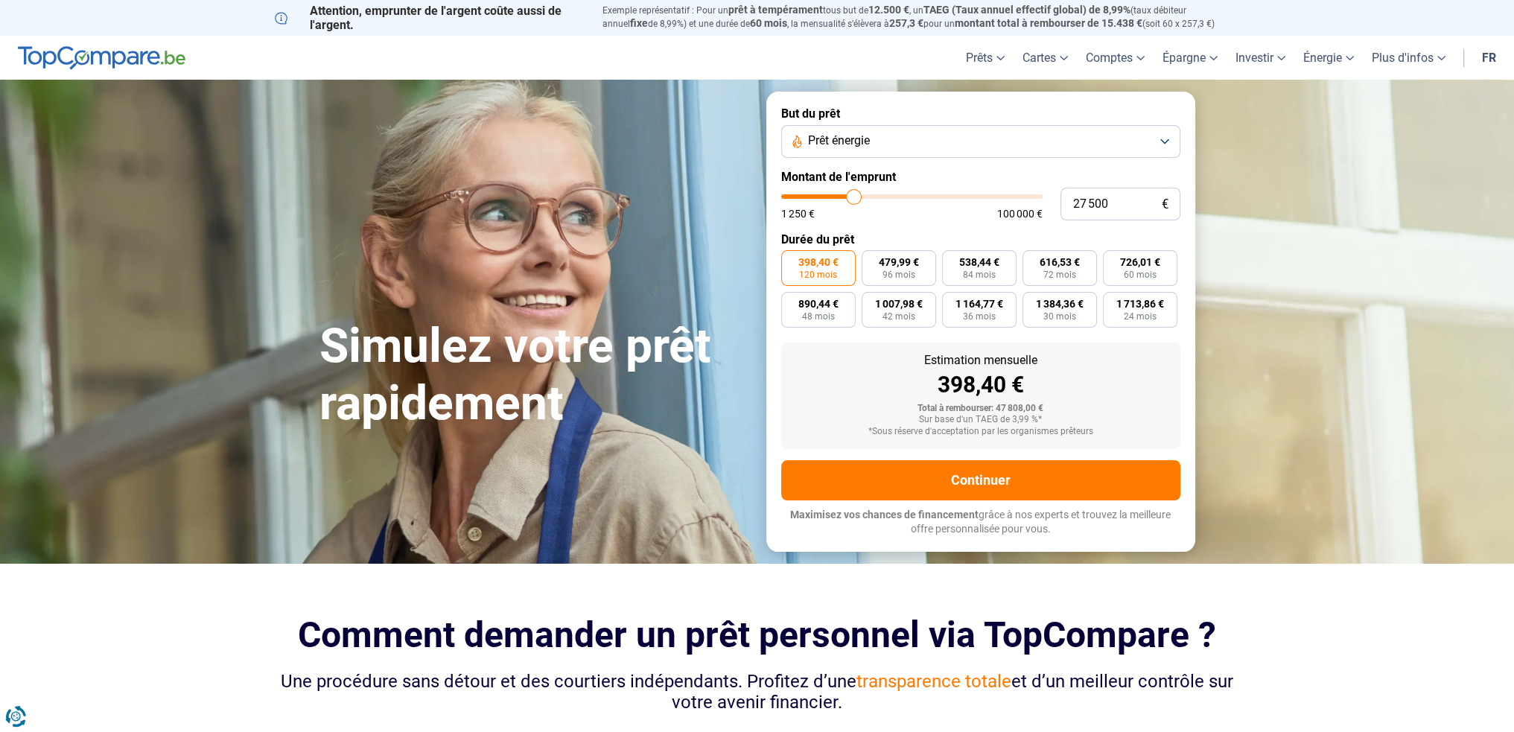
type input "27 250"
type input "27250"
type input "27 000"
type input "27000"
type input "26 750"
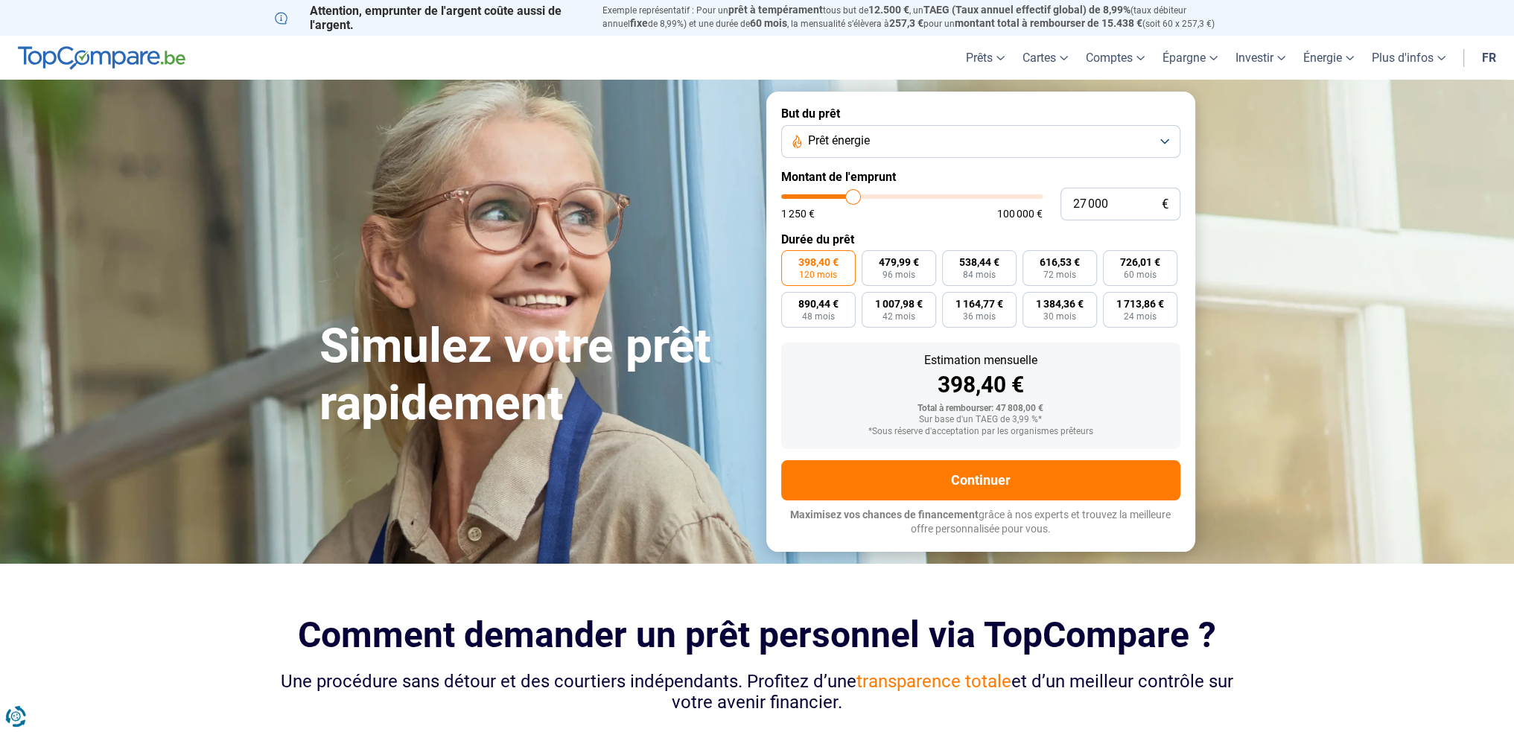
type input "26750"
type input "26 500"
type input "26500"
type input "26 000"
type input "26000"
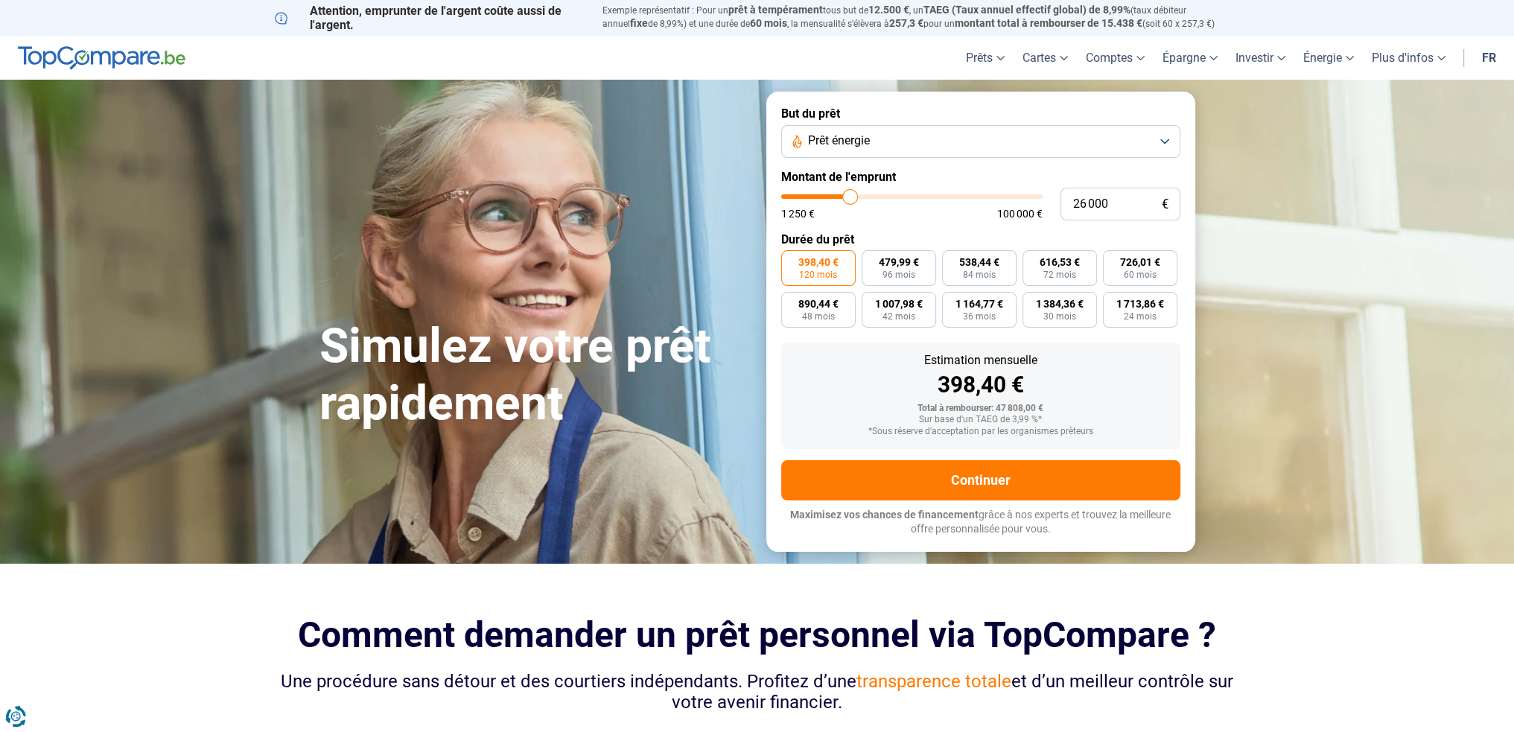
type input "25 750"
type input "25750"
type input "25 250"
type input "25250"
type input "25 000"
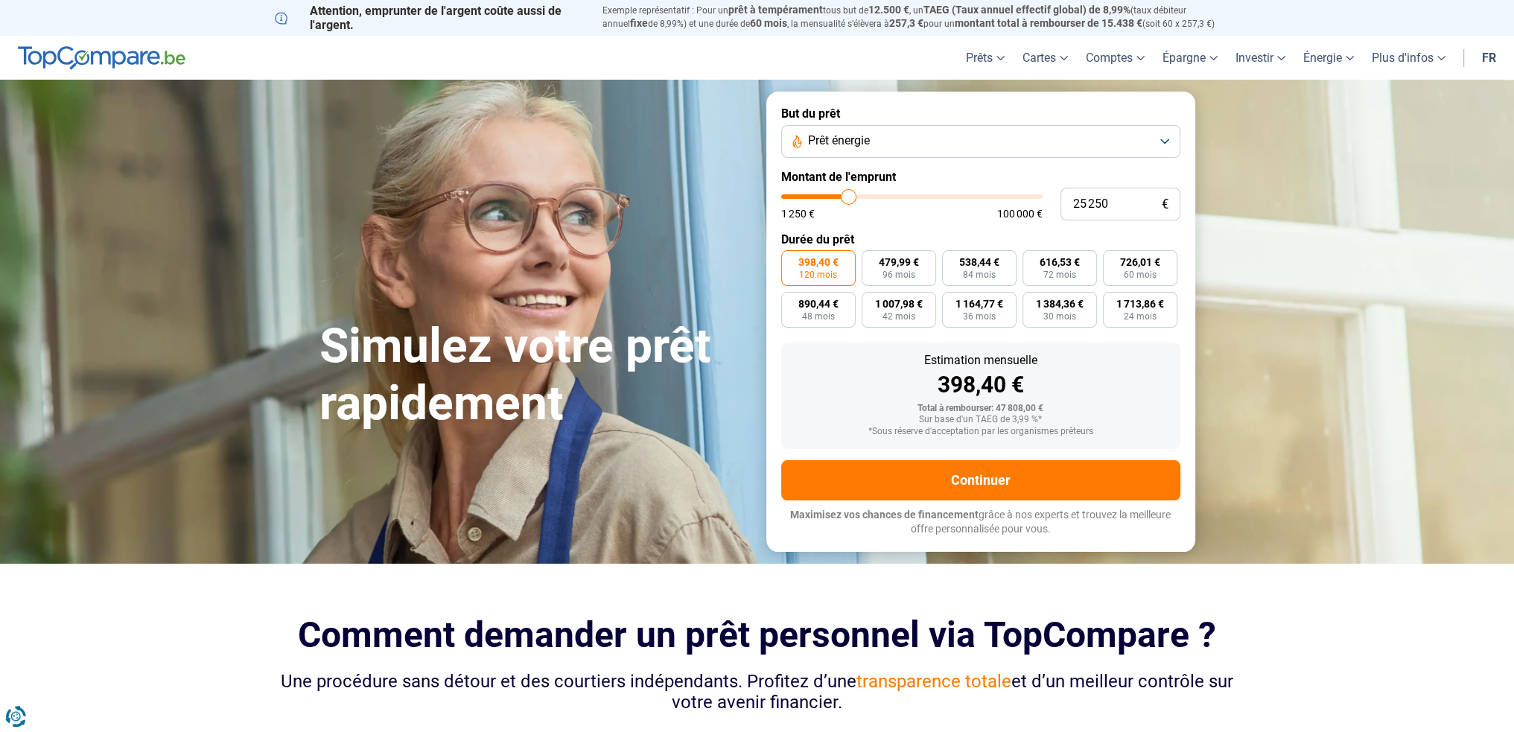
type input "25000"
type input "24 500"
type input "24500"
type input "24 250"
type input "24250"
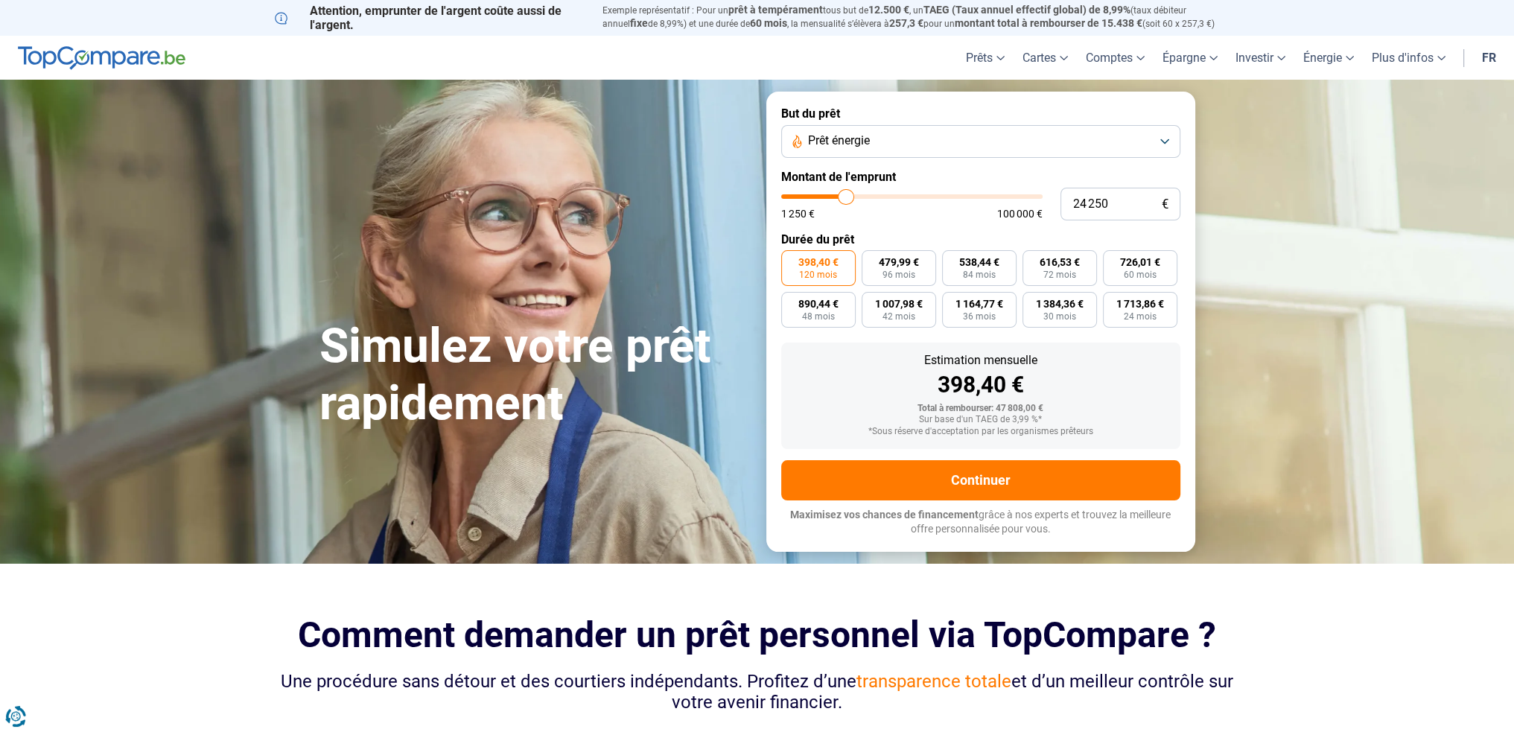
type input "24 000"
type input "24000"
type input "23 750"
type input "23750"
type input "23 250"
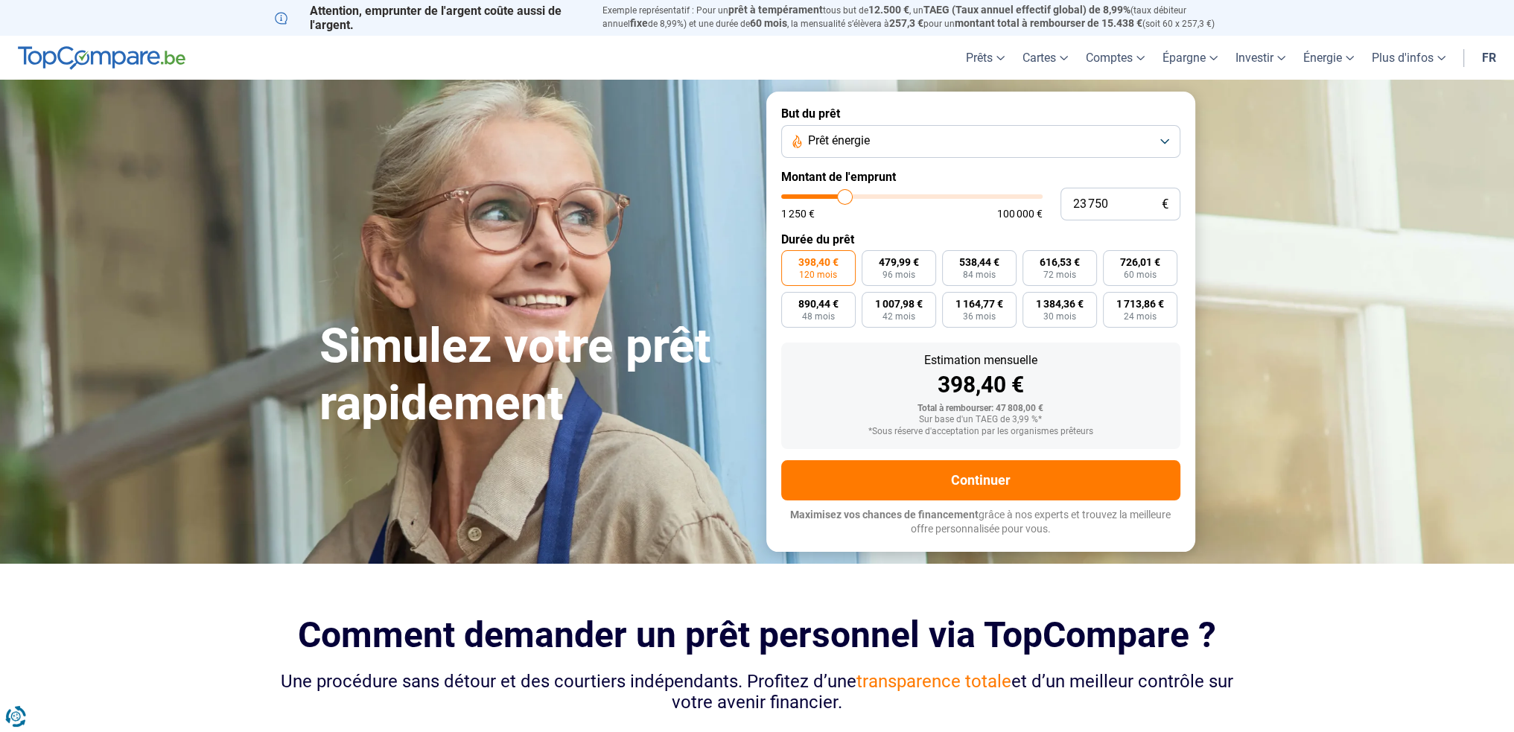
type input "23250"
type input "23 000"
type input "23000"
type input "22 500"
type input "22500"
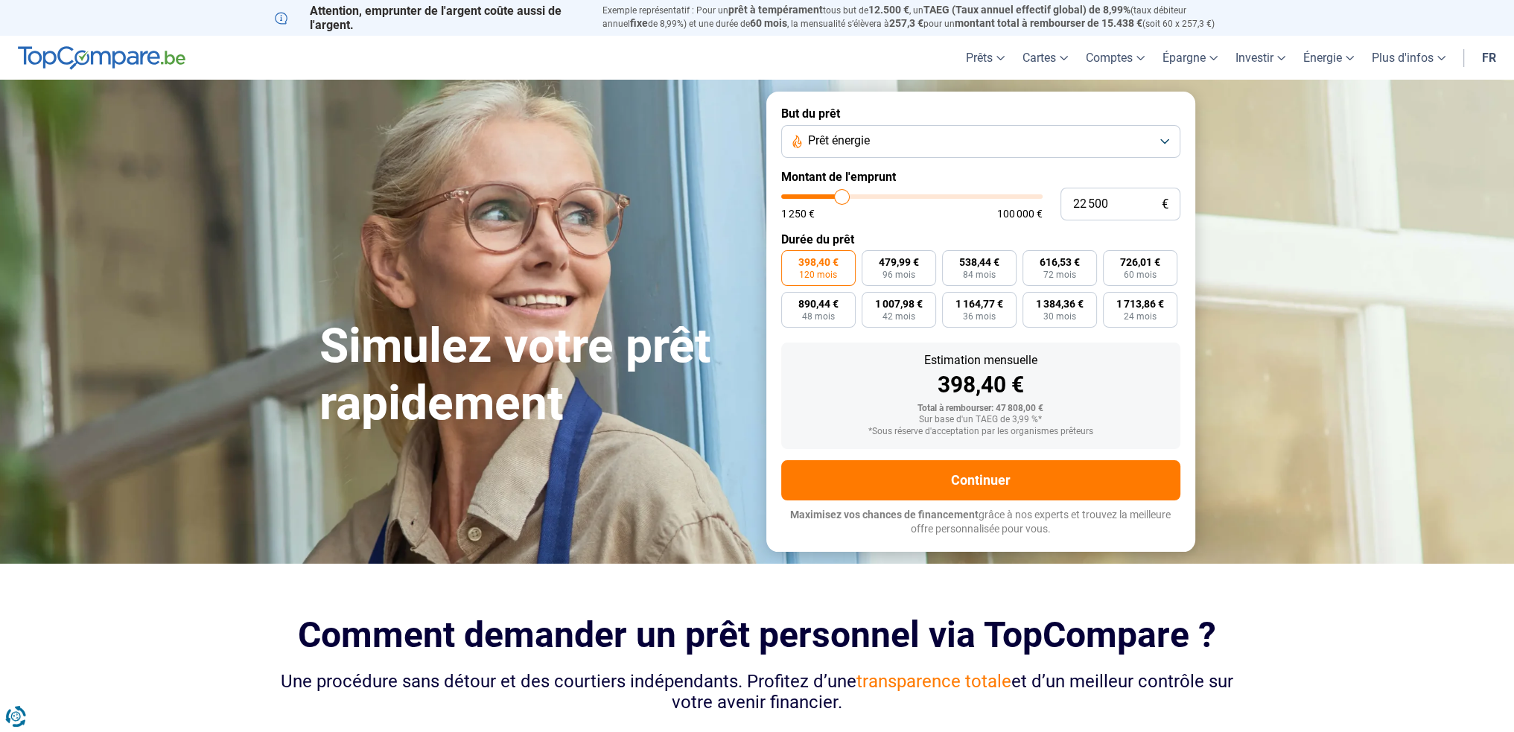
type input "22 000"
type input "22000"
type input "21 750"
type input "21750"
type input "21 250"
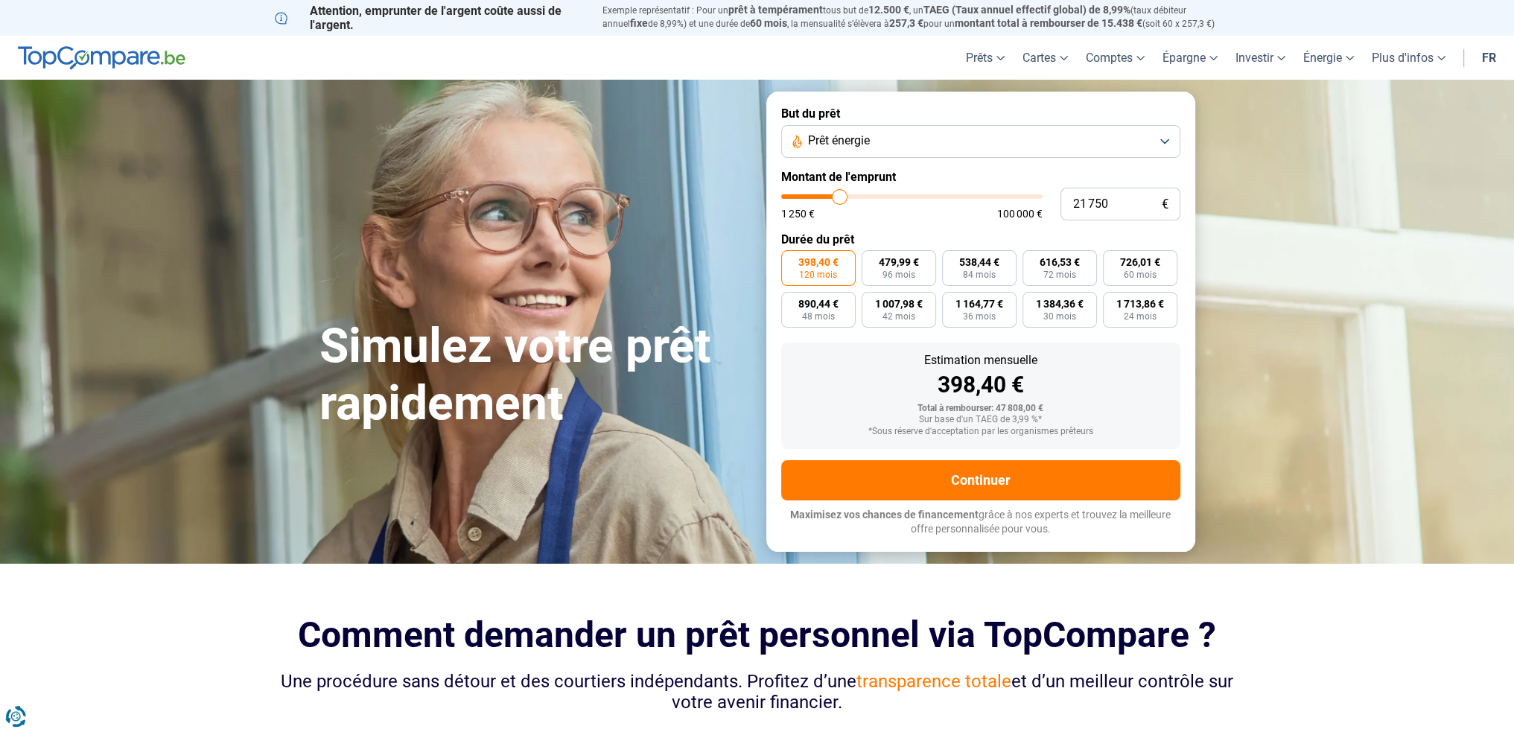
type input "21250"
type input "21 000"
drag, startPoint x: 883, startPoint y: 202, endPoint x: 838, endPoint y: 193, distance: 45.6
type input "21000"
click at [838, 194] on input "range" at bounding box center [911, 196] width 261 height 4
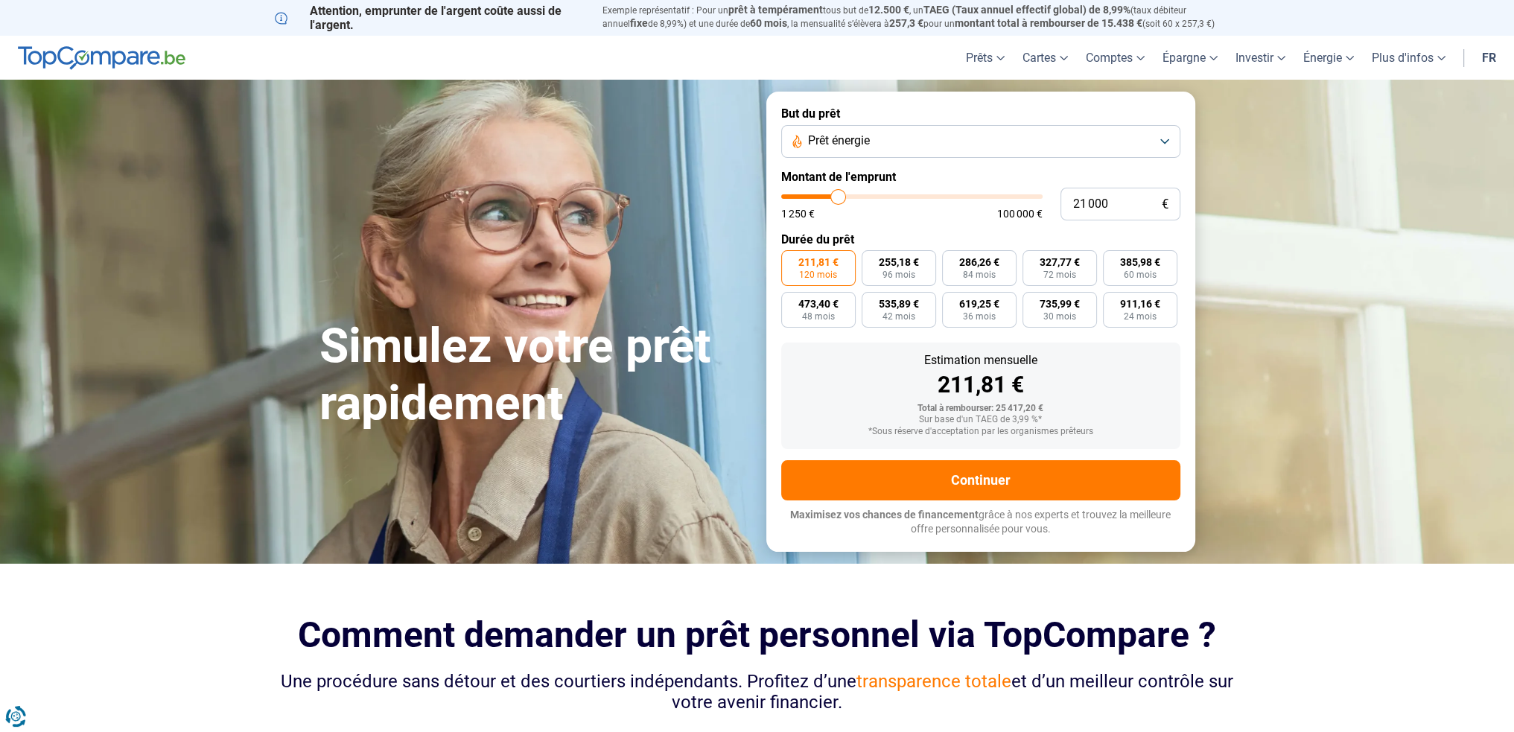
type input "20 750"
type input "20750"
type input "20 500"
type input "20500"
type input "20 250"
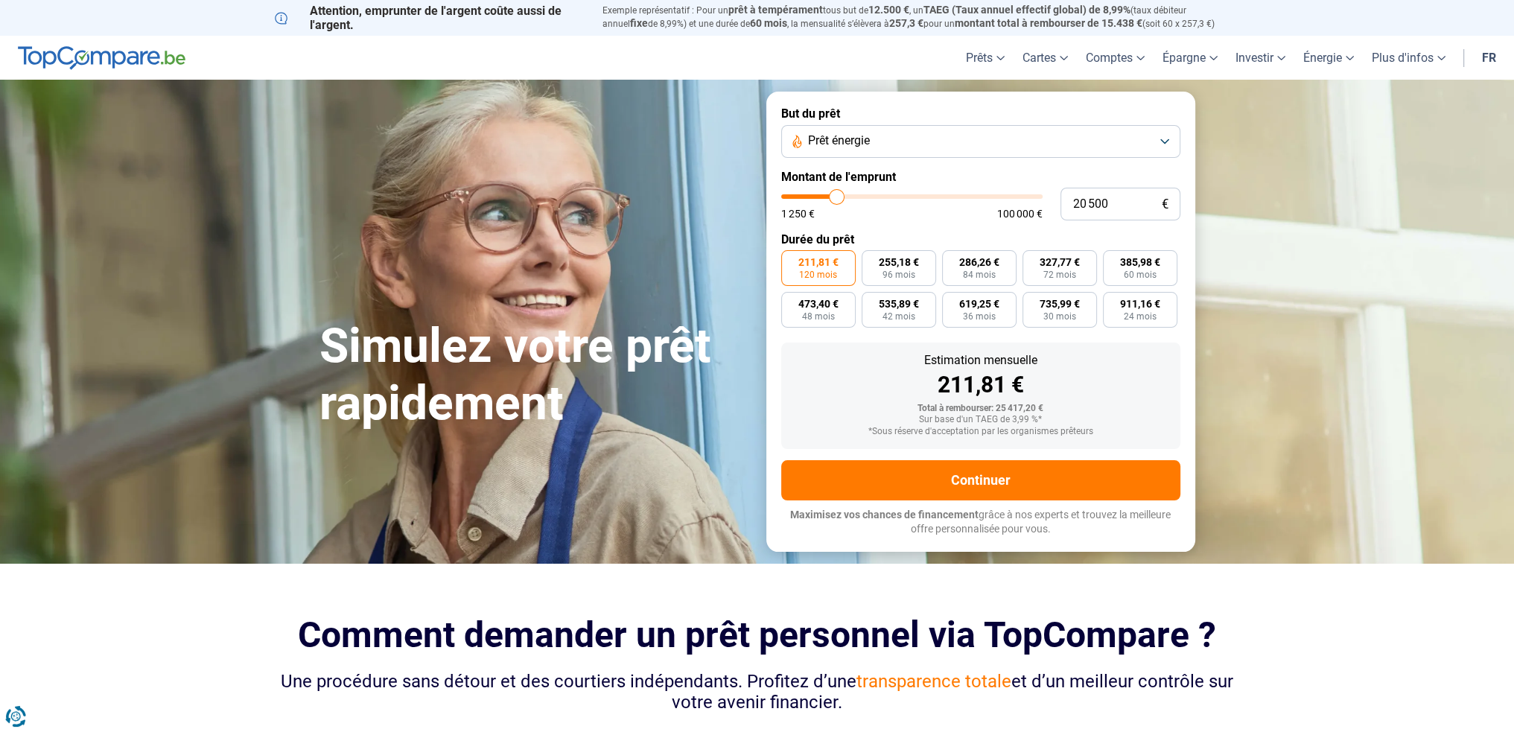
type input "20250"
type input "20 000"
type input "20000"
type input "19 750"
type input "19750"
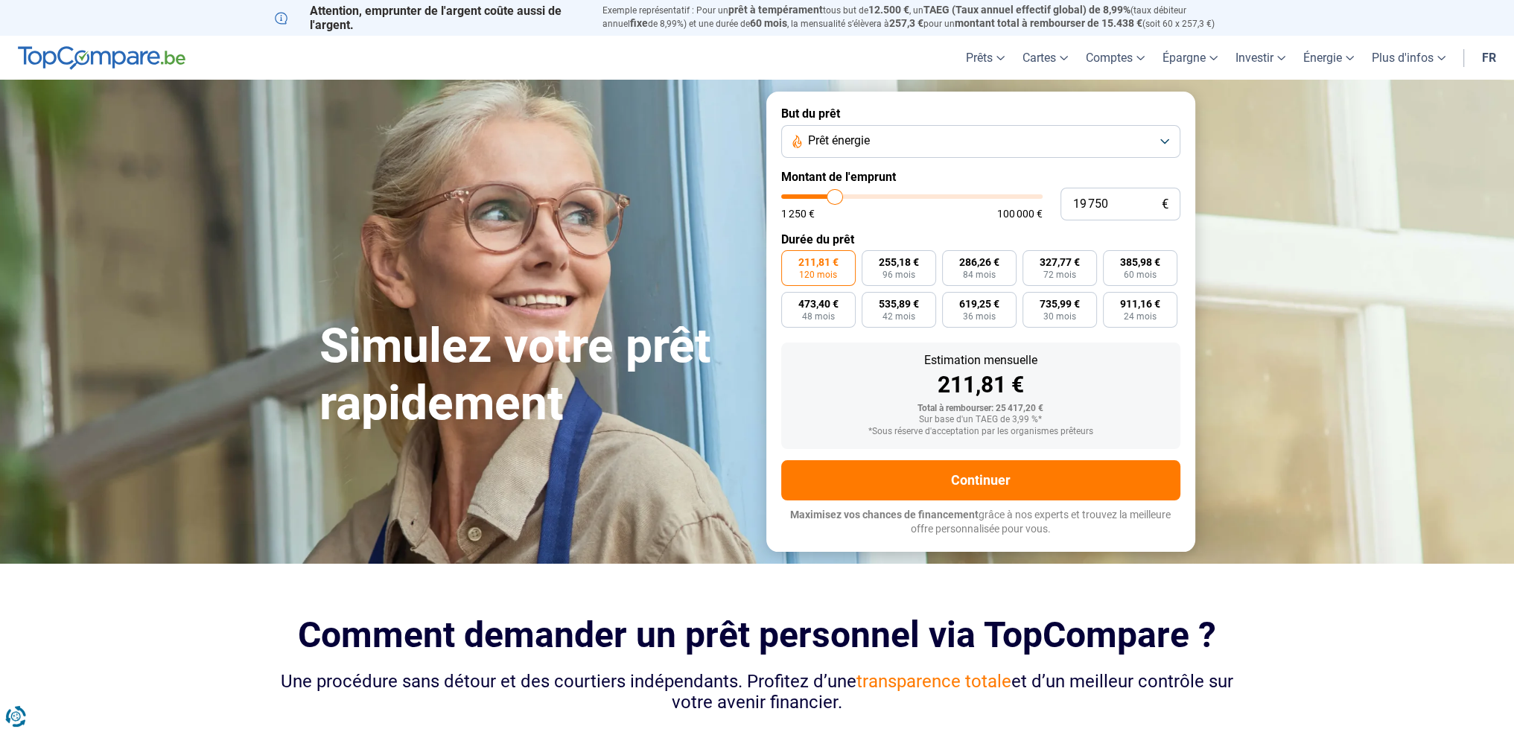
click at [835, 194] on input "range" at bounding box center [911, 196] width 261 height 4
radio input "true"
type input "20 500"
type input "20500"
type input "21 250"
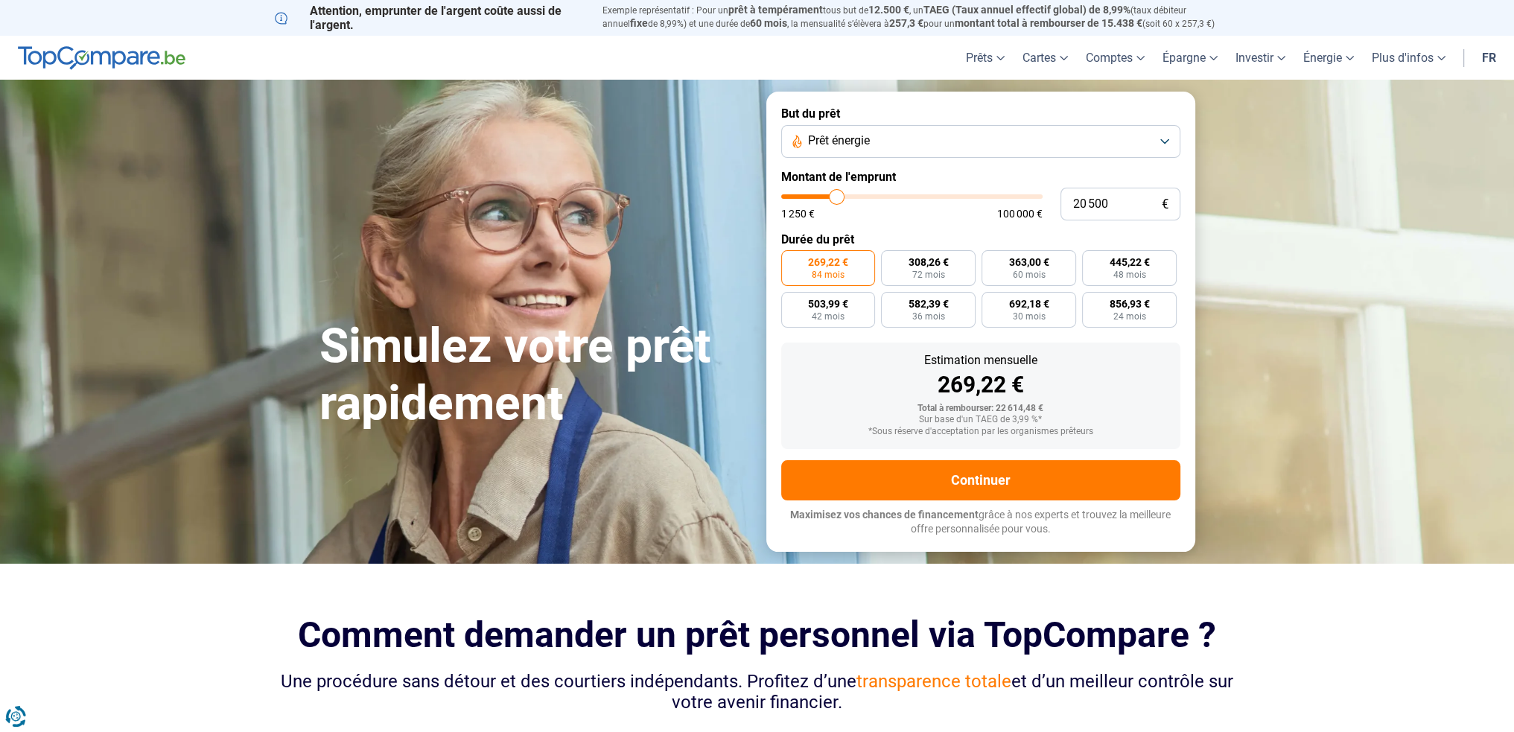
type input "21250"
type input "21 500"
type input "21500"
type input "21 750"
type input "21750"
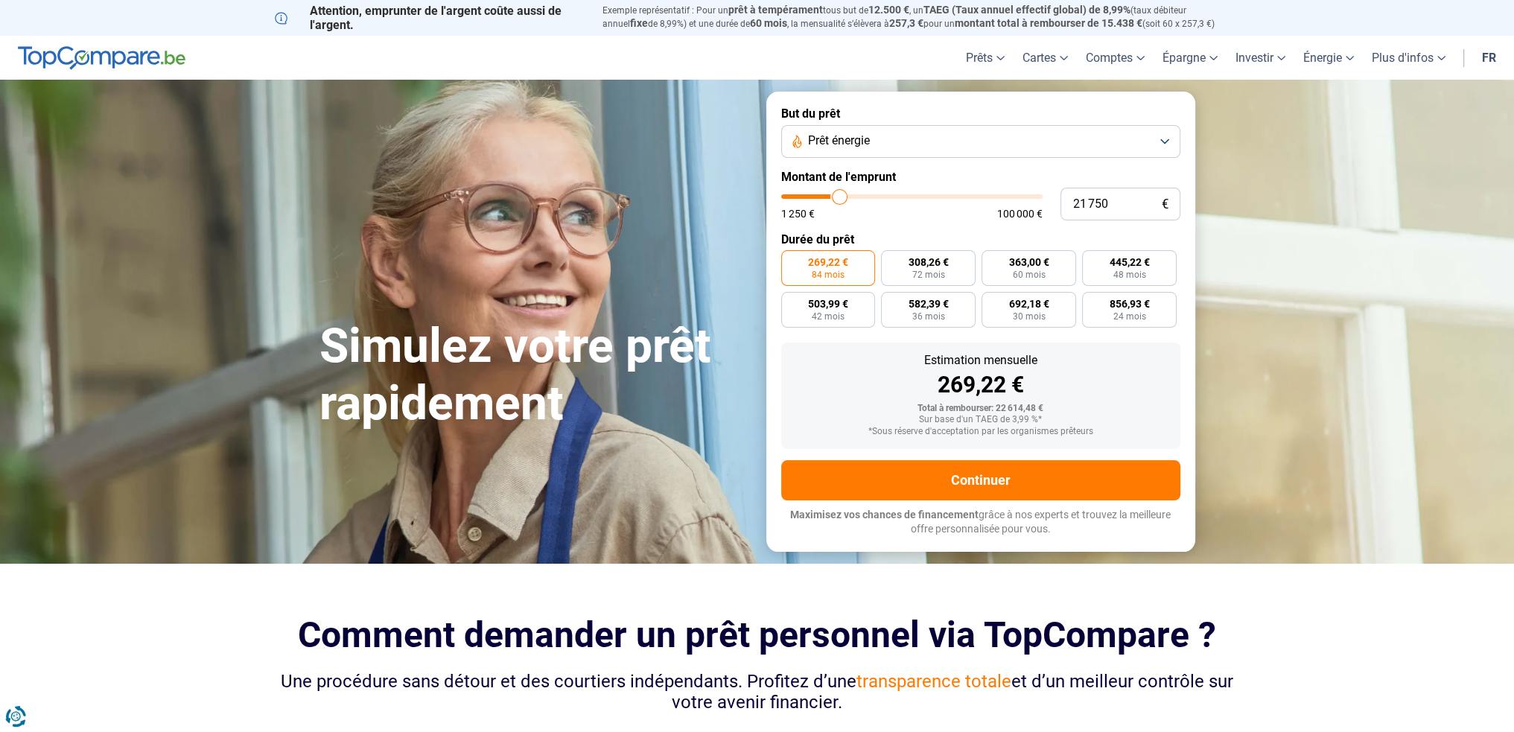
type input "22 000"
type input "22000"
click at [840, 199] on input "range" at bounding box center [911, 196] width 261 height 4
radio input "false"
click at [858, 222] on form "But du prêt Prêt énergie Montant de l'emprunt 22 000 € 1 250 € 100 000 € Durée …" at bounding box center [980, 322] width 429 height 460
